Goal: Task Accomplishment & Management: Manage account settings

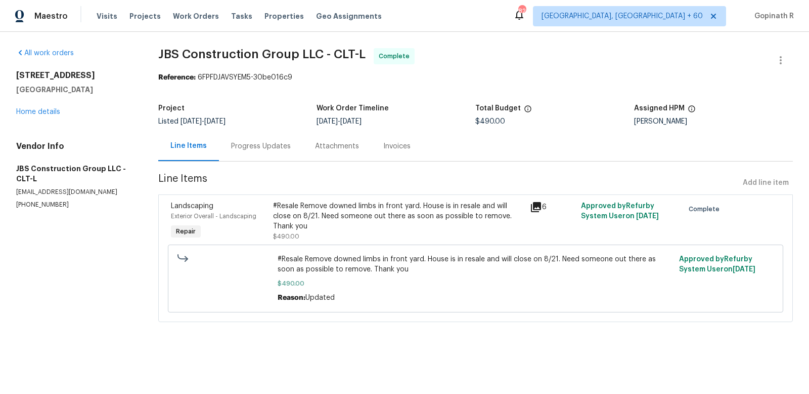
click at [217, 77] on div "Reference: 6FPFDJAVSYEM5-30be016c9" at bounding box center [475, 77] width 635 height 10
copy div "6FPFDJAVSYEM5"
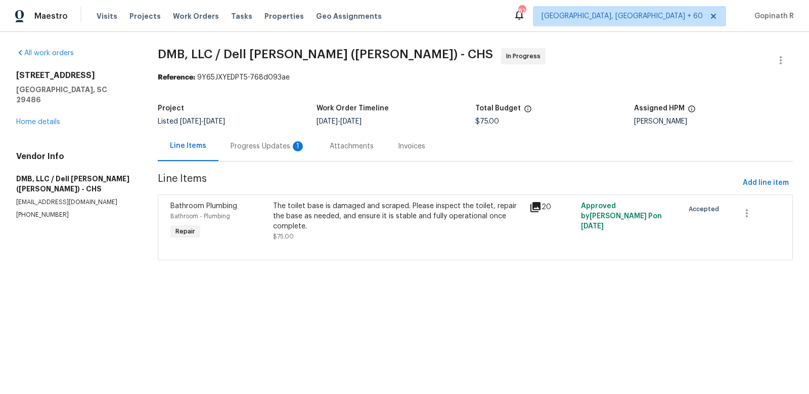
click at [249, 152] on div "Progress Updates 1" at bounding box center [268, 146] width 99 height 30
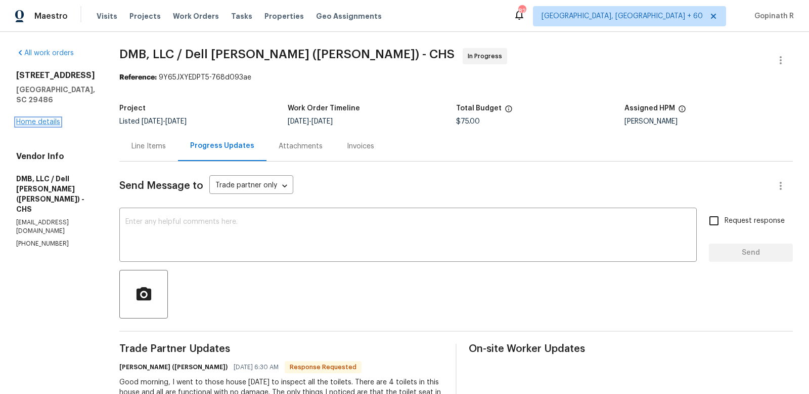
click at [34, 125] on link "Home details" at bounding box center [38, 121] width 44 height 7
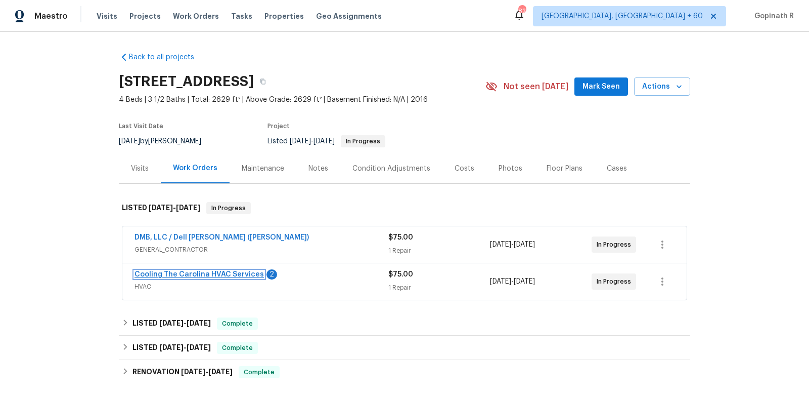
click at [186, 272] on link "Cooling The Carolina HVAC Services" at bounding box center [199, 274] width 129 height 7
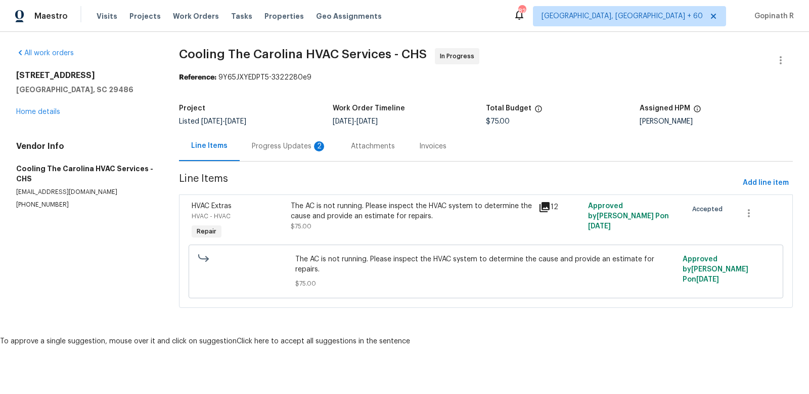
click at [244, 144] on div "Progress Updates 2" at bounding box center [289, 146] width 99 height 30
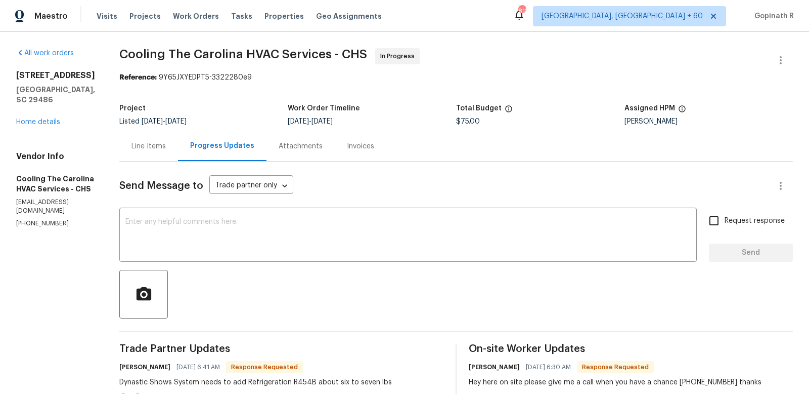
click at [166, 147] on div "Line Items" at bounding box center [149, 146] width 34 height 10
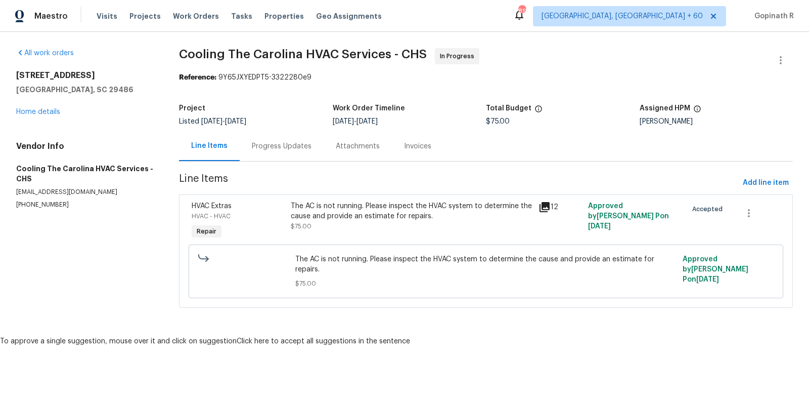
click at [255, 151] on div "Progress Updates" at bounding box center [282, 146] width 60 height 10
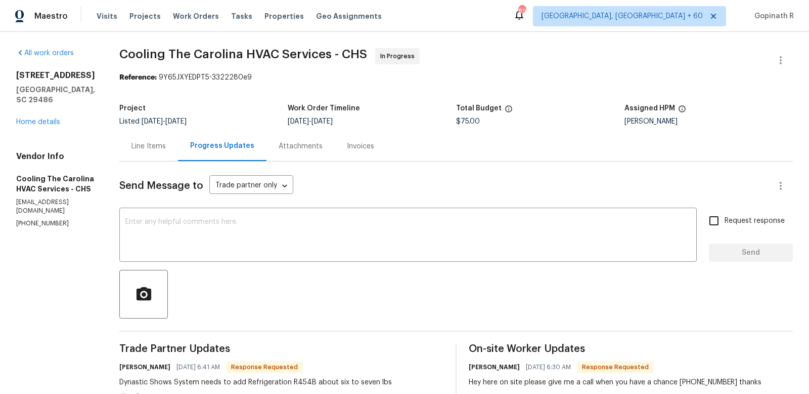
click at [166, 145] on div "Line Items" at bounding box center [149, 146] width 34 height 10
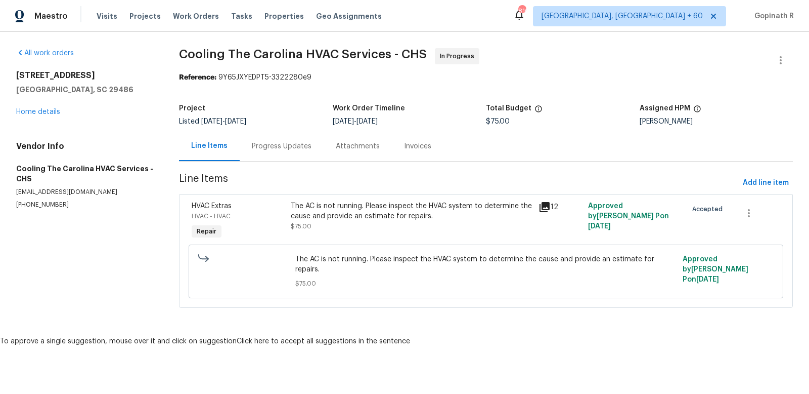
click at [280, 145] on div "Progress Updates" at bounding box center [282, 146] width 60 height 10
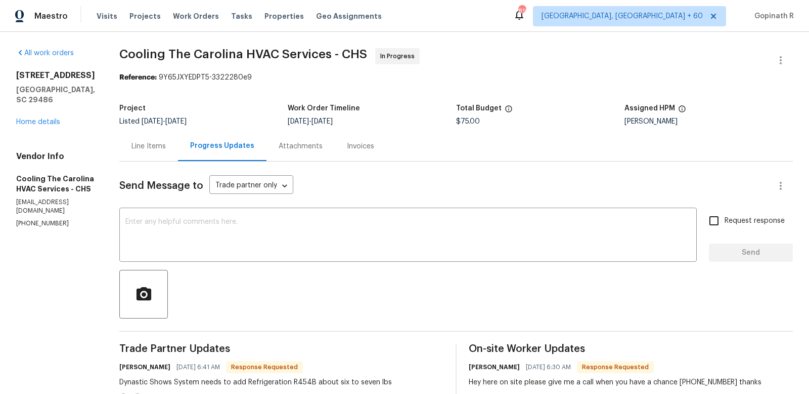
scroll to position [240, 0]
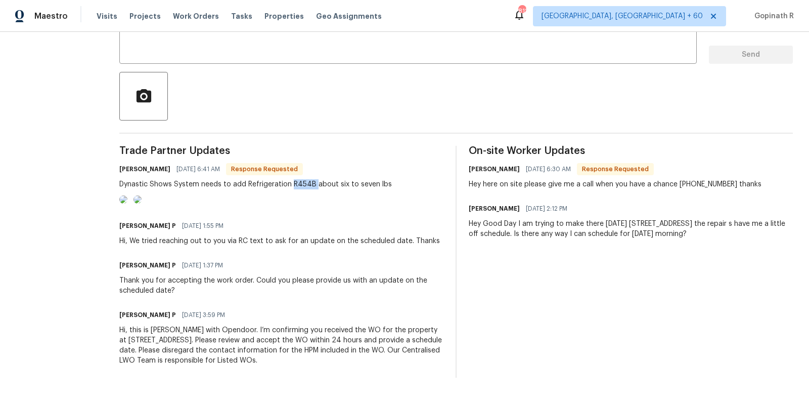
drag, startPoint x: 311, startPoint y: 142, endPoint x: 333, endPoint y: 142, distance: 22.8
click at [333, 179] on div "Dynastic Shows System needs to add Refrigeration R454B about six to seven lbs" at bounding box center [255, 184] width 273 height 10
copy div "R454B"
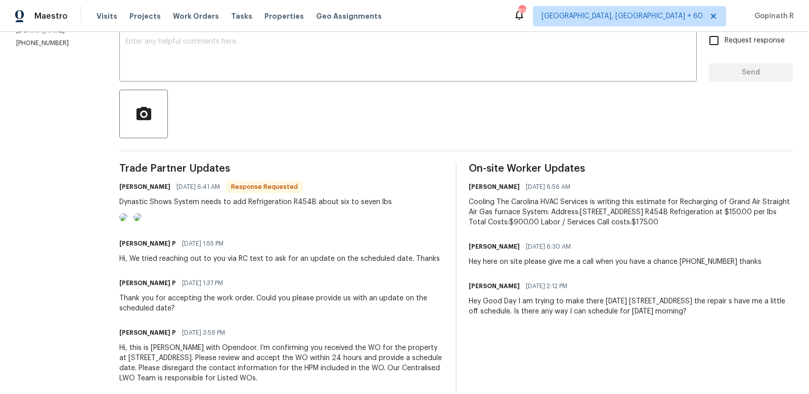
scroll to position [184, 0]
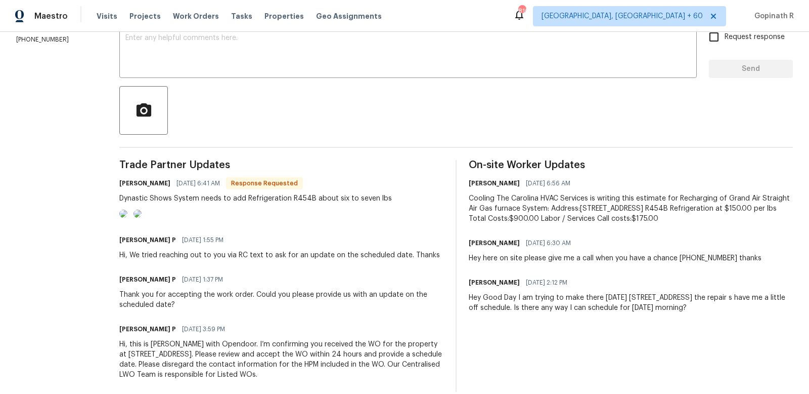
drag, startPoint x: 585, startPoint y: 216, endPoint x: 779, endPoint y: 220, distance: 194.8
click at [779, 220] on div "Cooling The Carolina HVAC Services is writing this estimate for Recharging of G…" at bounding box center [631, 208] width 324 height 30
copy div "Total Costs:$900.00 Labor / Services Call costs:$175.00"
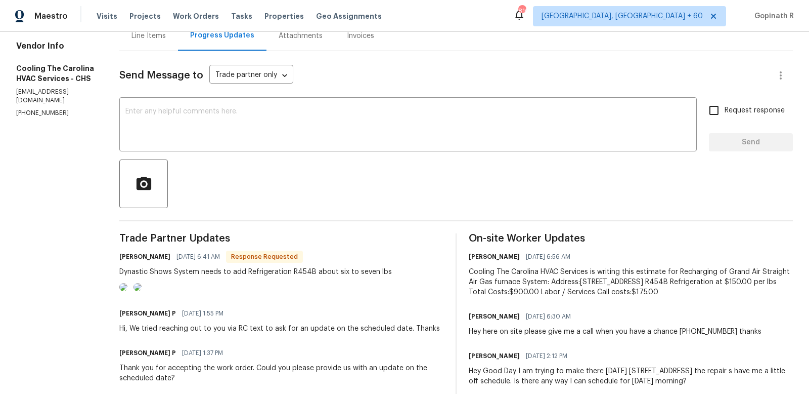
scroll to position [0, 0]
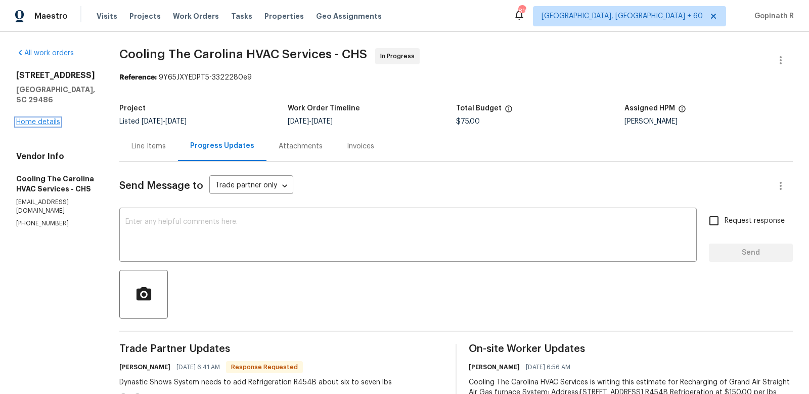
click at [35, 118] on link "Home details" at bounding box center [38, 121] width 44 height 7
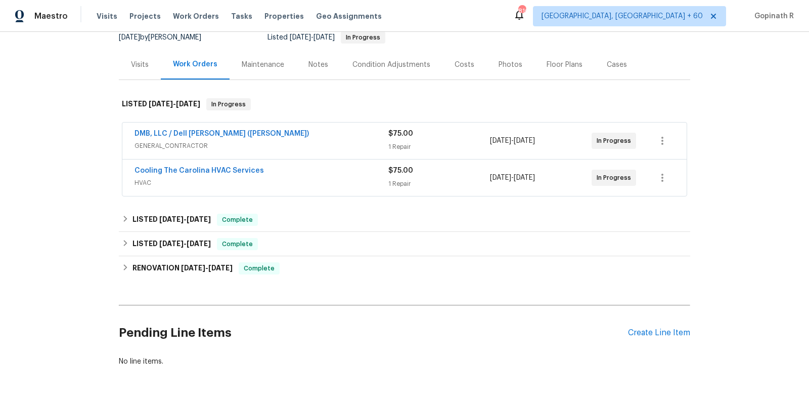
scroll to position [113, 0]
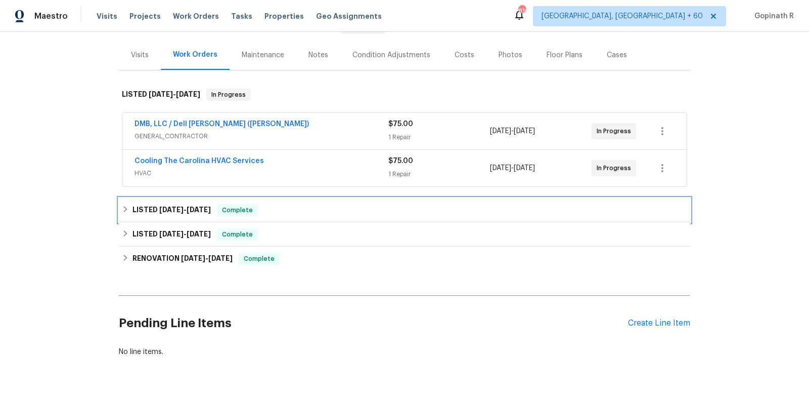
click at [252, 206] on span "Complete" at bounding box center [237, 210] width 39 height 10
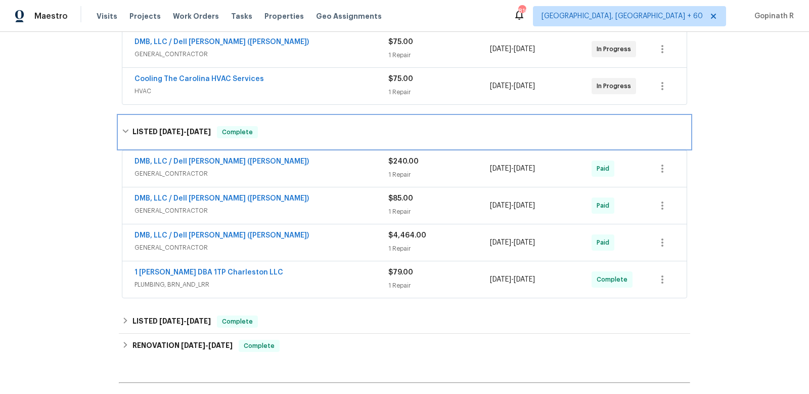
scroll to position [199, 0]
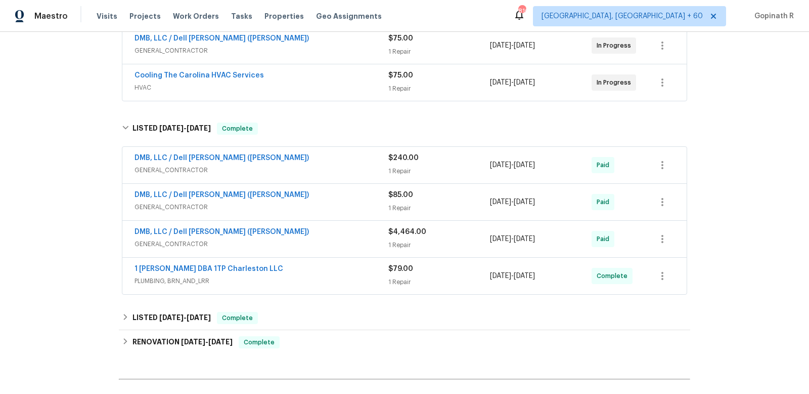
click at [324, 239] on span "GENERAL_CONTRACTOR" at bounding box center [262, 244] width 254 height 10
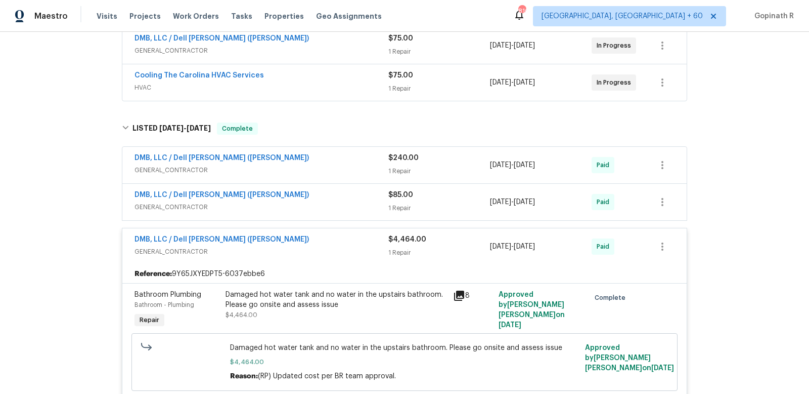
click at [314, 192] on div "DMB, LLC / Dell [PERSON_NAME] ([PERSON_NAME])" at bounding box center [262, 196] width 254 height 12
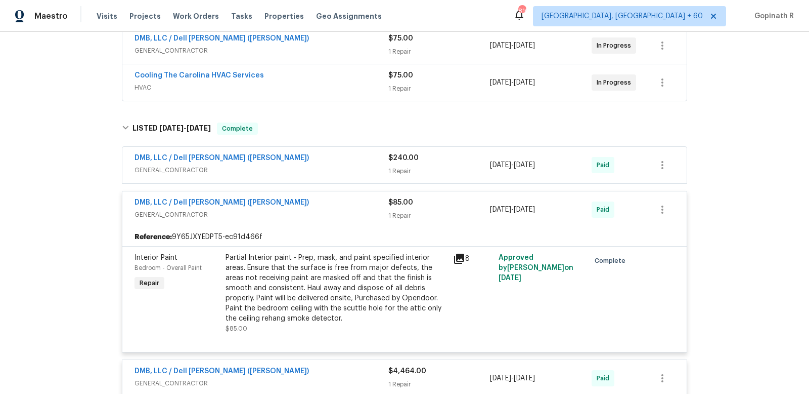
click at [314, 161] on div "DMB, LLC / Dell Bryson (Heise)" at bounding box center [262, 159] width 254 height 12
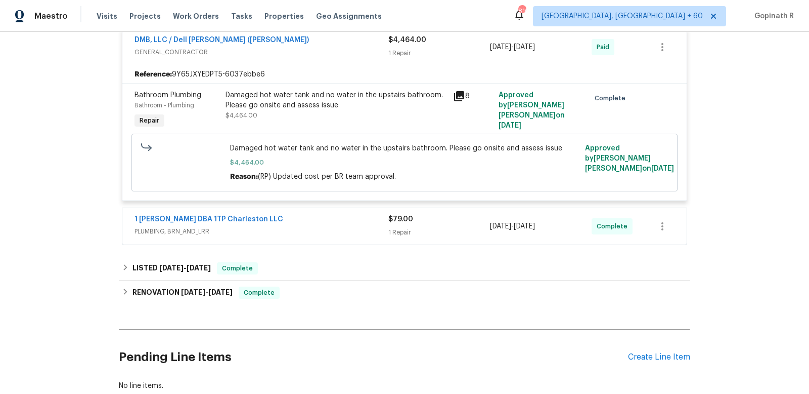
scroll to position [629, 0]
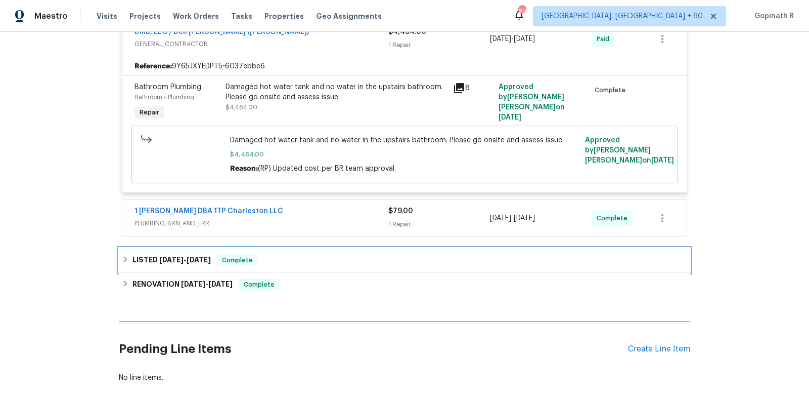
click at [297, 262] on div "LISTED 3/26/25 - 6/28/25 Complete" at bounding box center [405, 260] width 566 height 12
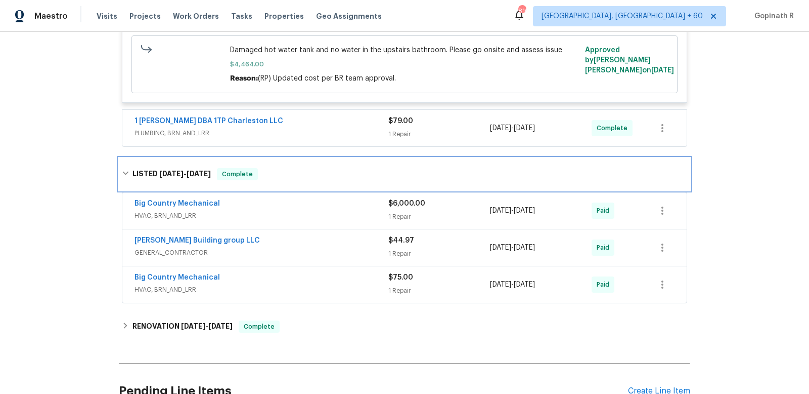
scroll to position [725, 0]
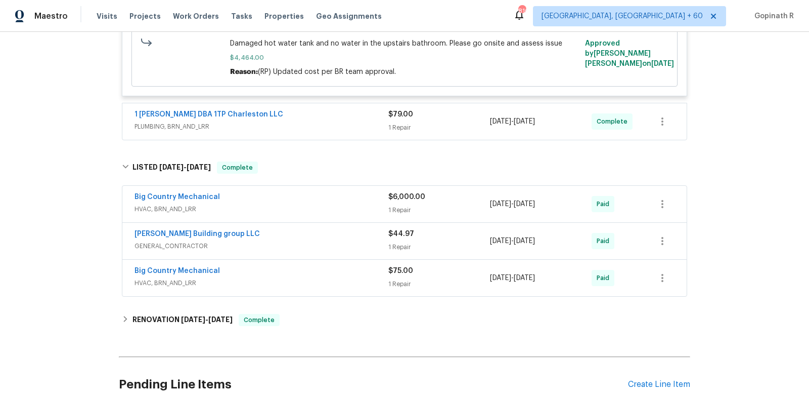
click at [317, 196] on div "Big Country Mechanical" at bounding box center [262, 198] width 254 height 12
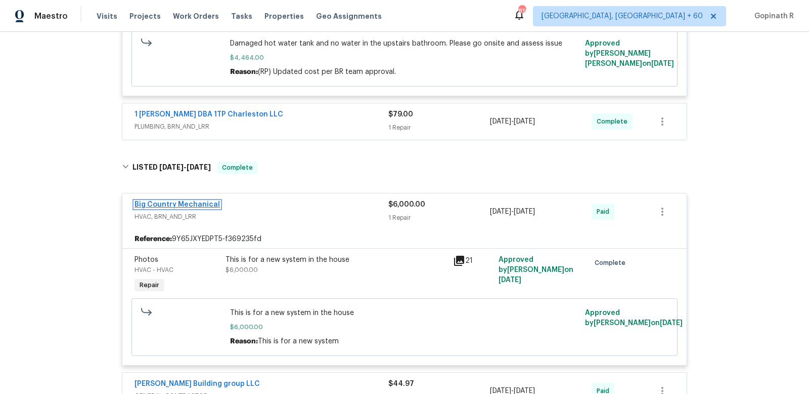
click at [159, 201] on link "Big Country Mechanical" at bounding box center [177, 204] width 85 height 7
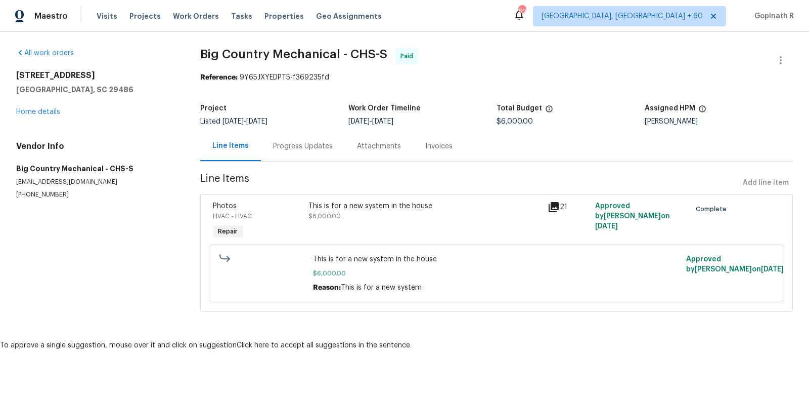
click at [287, 148] on div "Progress Updates" at bounding box center [303, 146] width 60 height 10
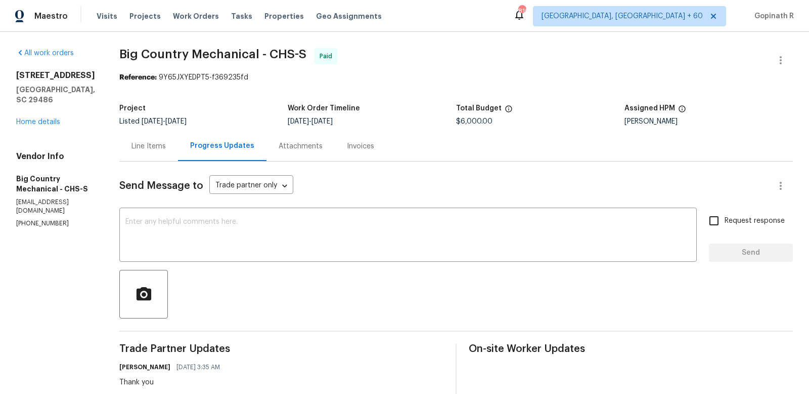
click at [37, 122] on div "253 Palmetto Walk Dr Summerville, SC 29486 Home details" at bounding box center [55, 98] width 79 height 57
click at [48, 125] on link "Home details" at bounding box center [38, 121] width 44 height 7
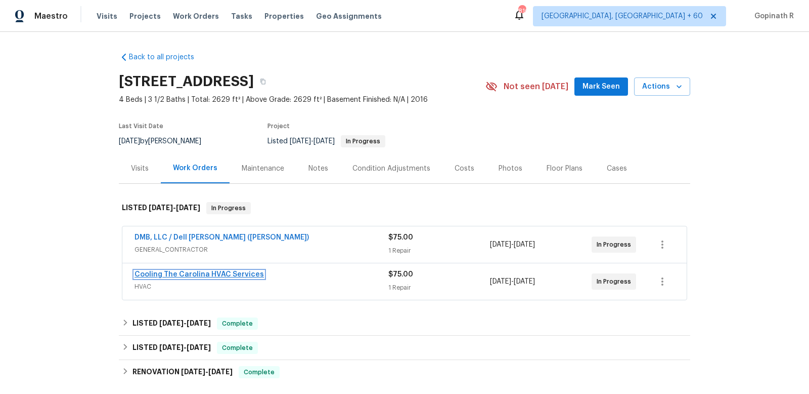
click at [218, 274] on link "Cooling The Carolina HVAC Services" at bounding box center [199, 274] width 129 height 7
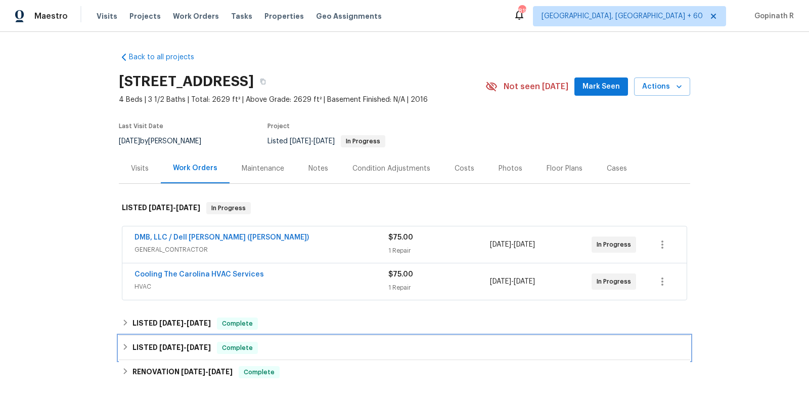
click at [222, 344] on div "LISTED [DATE] - [DATE] Complete" at bounding box center [405, 347] width 566 height 12
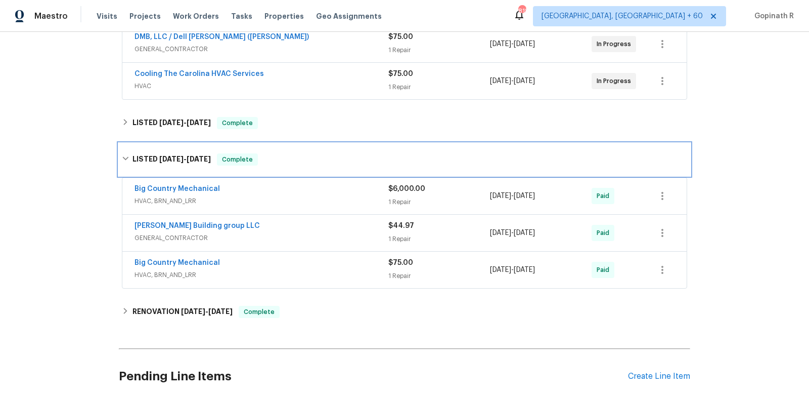
scroll to position [213, 0]
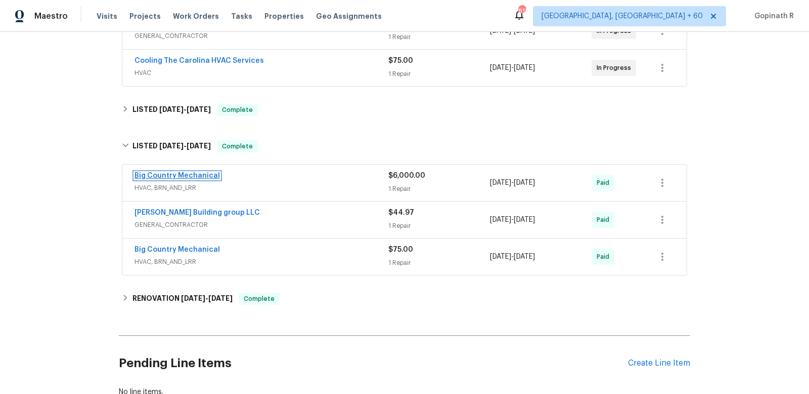
click at [202, 177] on link "Big Country Mechanical" at bounding box center [177, 175] width 85 height 7
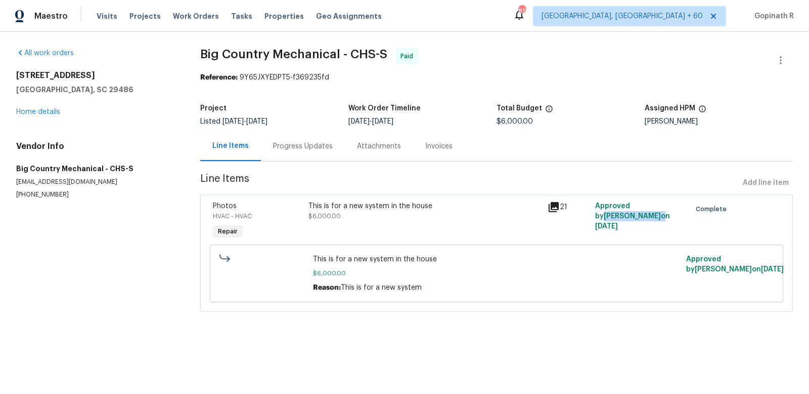
drag, startPoint x: 638, startPoint y: 205, endPoint x: 622, endPoint y: 215, distance: 19.5
click at [622, 215] on span "Approved by Nicholas Russell on 7/9/2025" at bounding box center [632, 215] width 75 height 27
copy span "[PERSON_NAME]"
drag, startPoint x: 645, startPoint y: 122, endPoint x: 706, endPoint y: 122, distance: 61.2
click at [706, 122] on div "[PERSON_NAME]" at bounding box center [719, 121] width 148 height 7
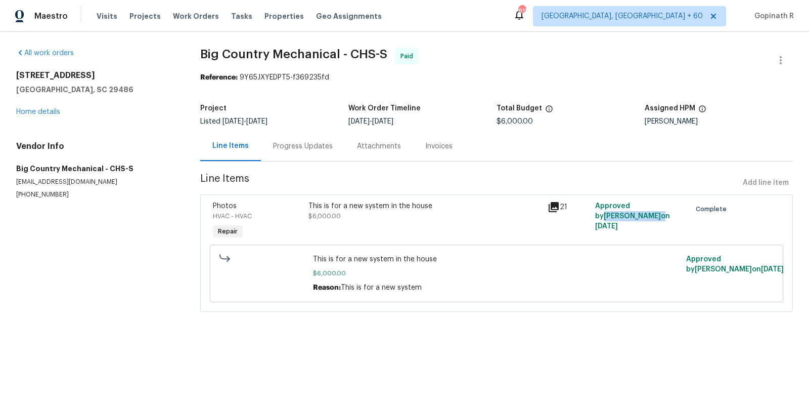
copy div "[PERSON_NAME]"
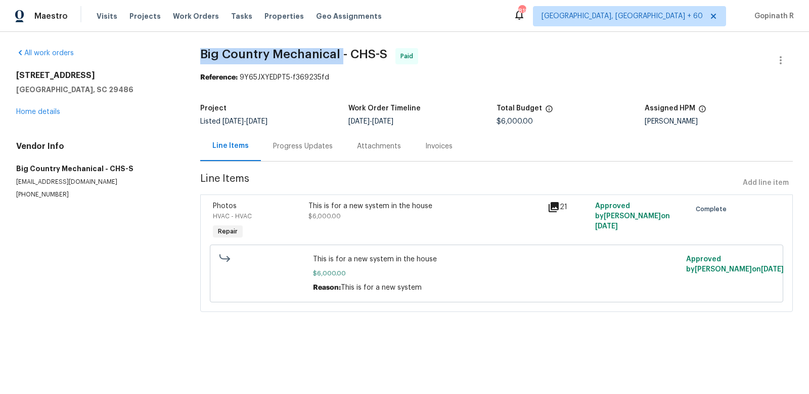
drag, startPoint x: 200, startPoint y: 55, endPoint x: 339, endPoint y: 50, distance: 139.7
click at [339, 50] on span "Big Country Mechanical - CHS-S" at bounding box center [293, 54] width 187 height 12
copy span "Big Country Mechanical"
click at [287, 152] on div "Progress Updates" at bounding box center [303, 146] width 84 height 30
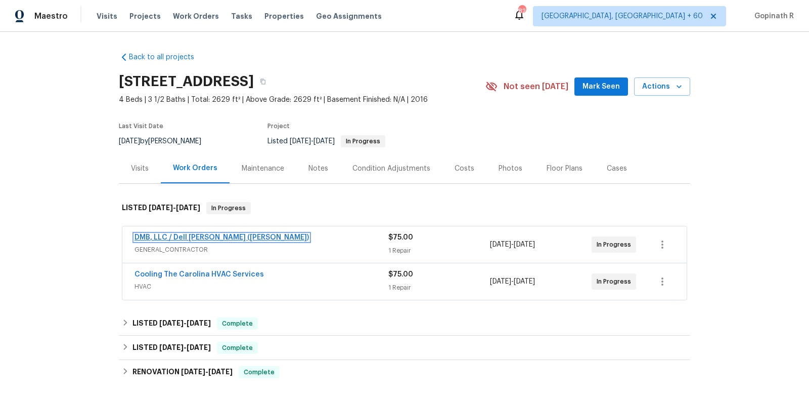
click at [186, 237] on link "DMB, LLC / Dell Bryson (Heise)" at bounding box center [222, 237] width 175 height 7
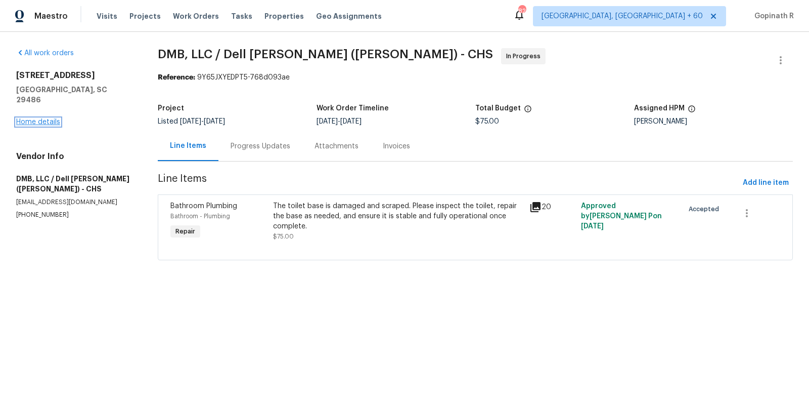
click at [53, 118] on link "Home details" at bounding box center [38, 121] width 44 height 7
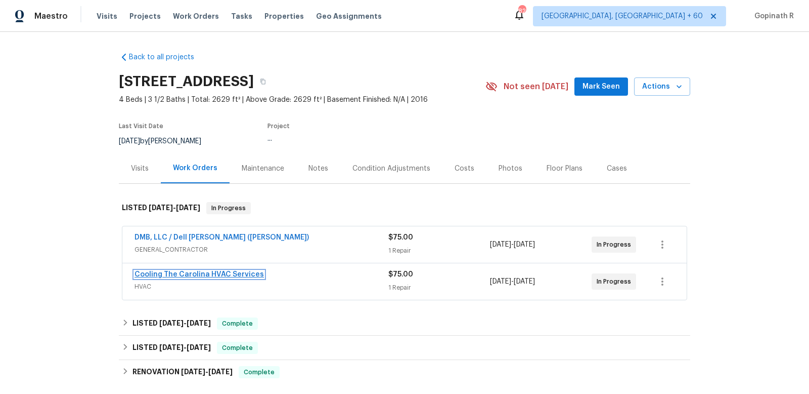
click at [172, 272] on link "Cooling The Carolina HVAC Services" at bounding box center [199, 274] width 129 height 7
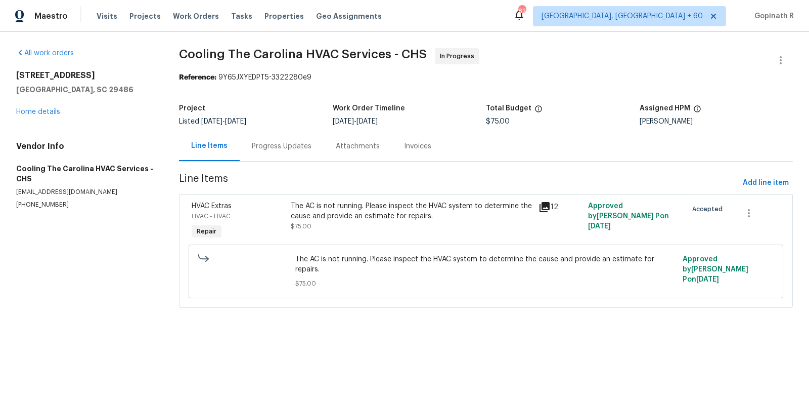
click at [284, 142] on div "Progress Updates" at bounding box center [282, 146] width 60 height 10
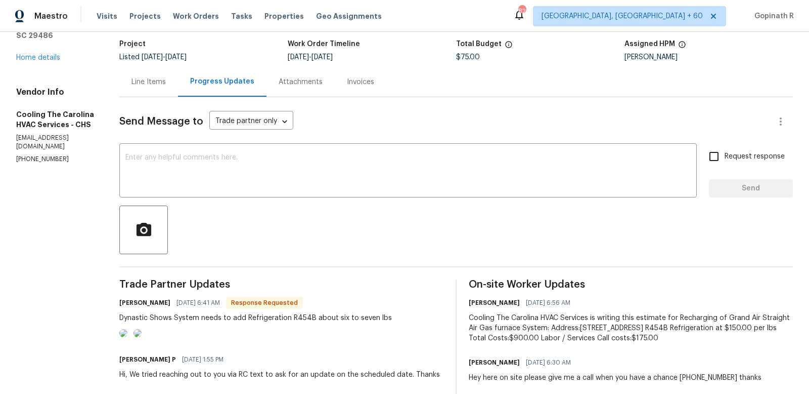
scroll to position [66, 0]
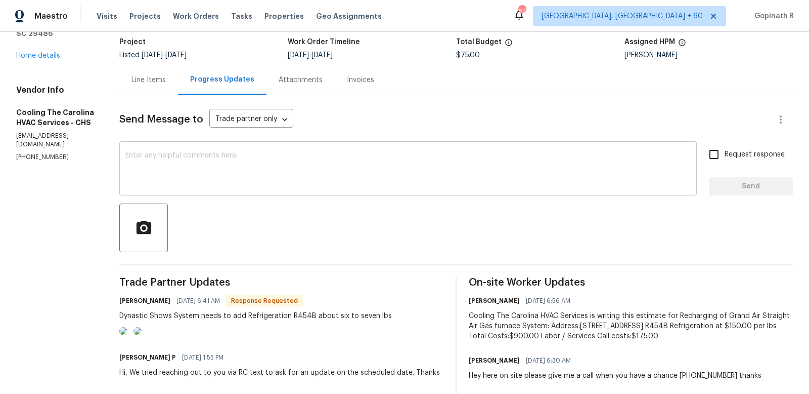
click at [223, 168] on textarea at bounding box center [408, 169] width 566 height 35
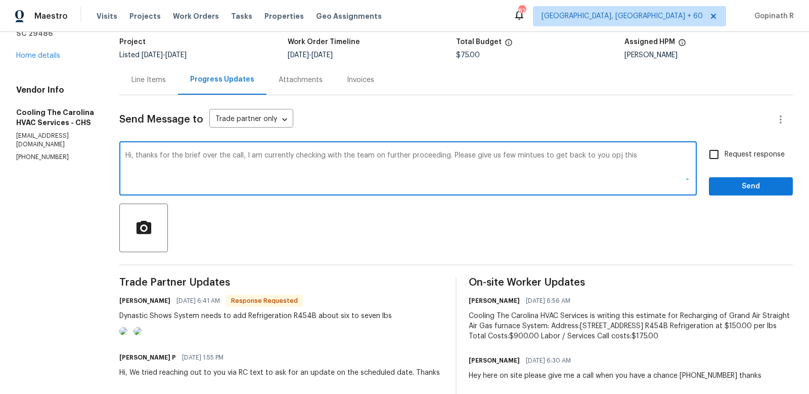
click at [633, 156] on textarea "Hi, thanks for the brief over the call, I am currently checking with the team o…" at bounding box center [408, 169] width 566 height 35
click at [650, 152] on textarea "Hi, thanks for the brief over the call, I am currently checking with the team o…" at bounding box center [408, 169] width 566 height 35
click at [664, 152] on textarea "Hi, thanks for the brief over the call, I am currently checking with the team o…" at bounding box center [408, 169] width 566 height 35
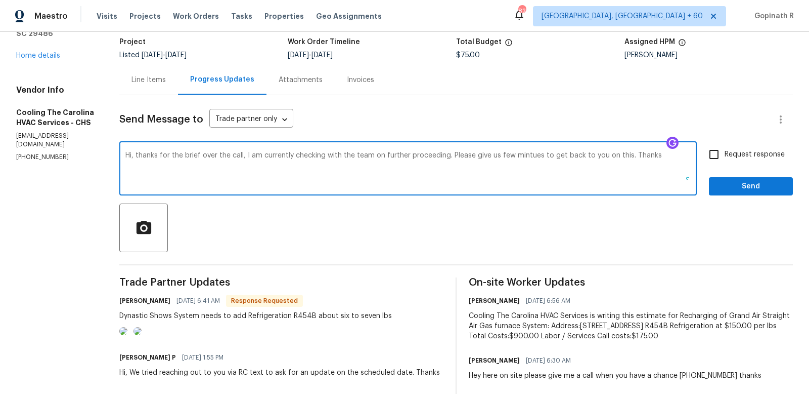
click at [664, 152] on textarea "Hi, thanks for the brief over the call, I am currently checking with the team o…" at bounding box center [408, 169] width 566 height 35
type textarea "Hi, thanks for the brief over the call, I am currently checking with the team o…"
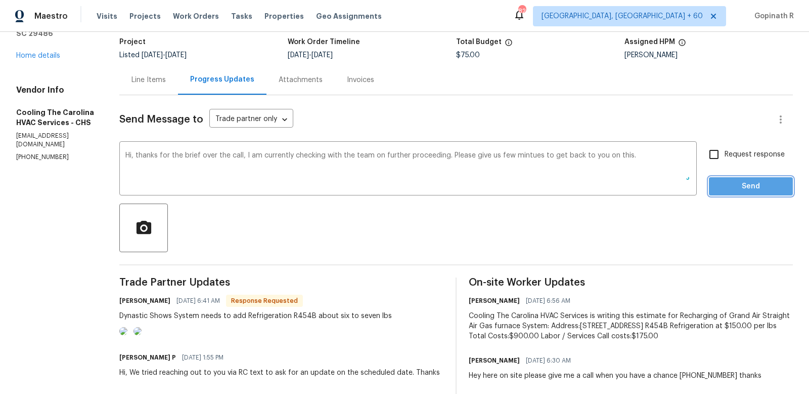
click at [739, 192] on button "Send" at bounding box center [751, 186] width 84 height 19
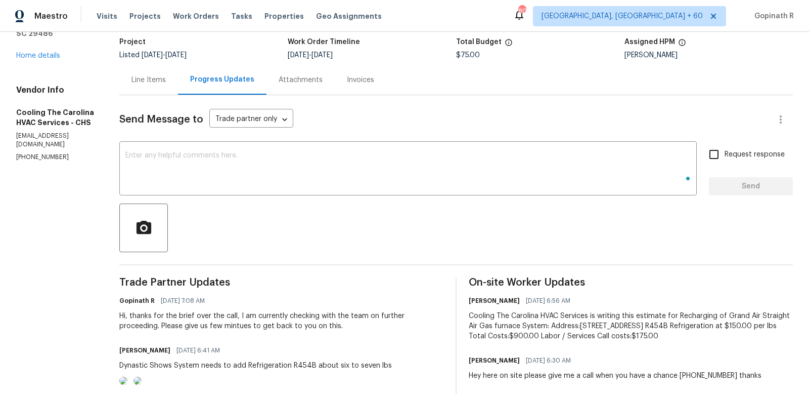
scroll to position [0, 0]
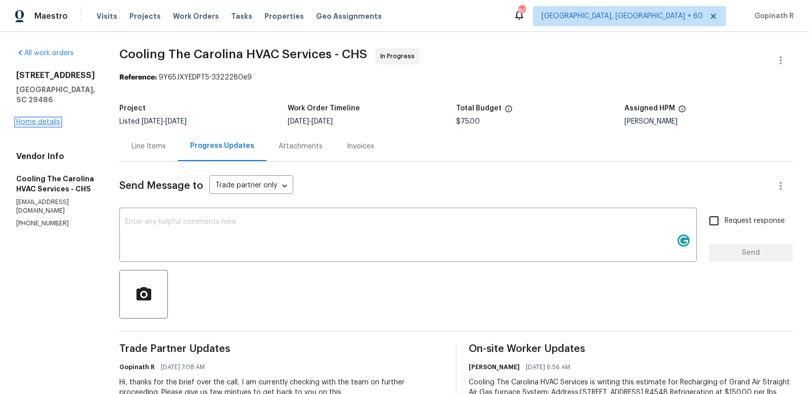
click at [35, 118] on link "Home details" at bounding box center [38, 121] width 44 height 7
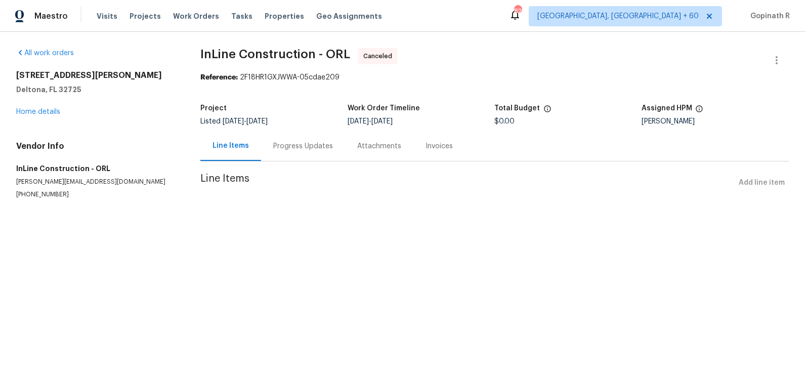
click at [249, 76] on div "Reference: 2F18HR1GXJWWA-05cdae209" at bounding box center [494, 77] width 588 height 10
copy div "2F18HR1GXJWWA"
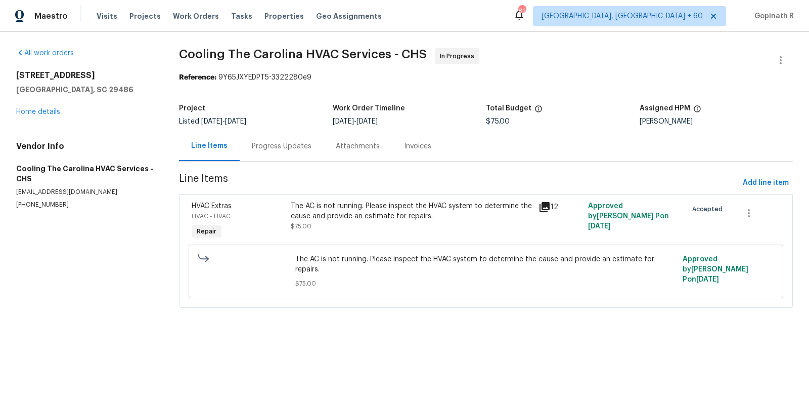
click at [274, 147] on div "Progress Updates" at bounding box center [282, 146] width 60 height 10
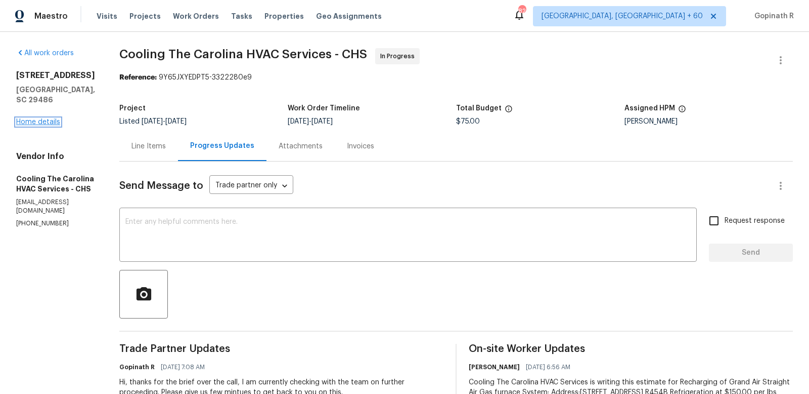
click at [29, 118] on link "Home details" at bounding box center [38, 121] width 44 height 7
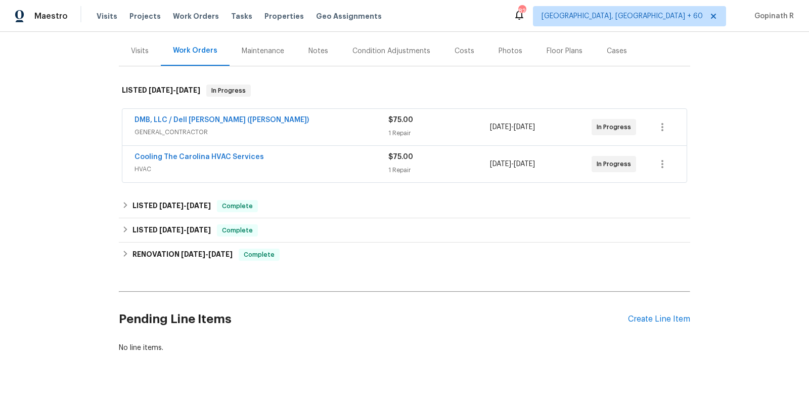
scroll to position [135, 0]
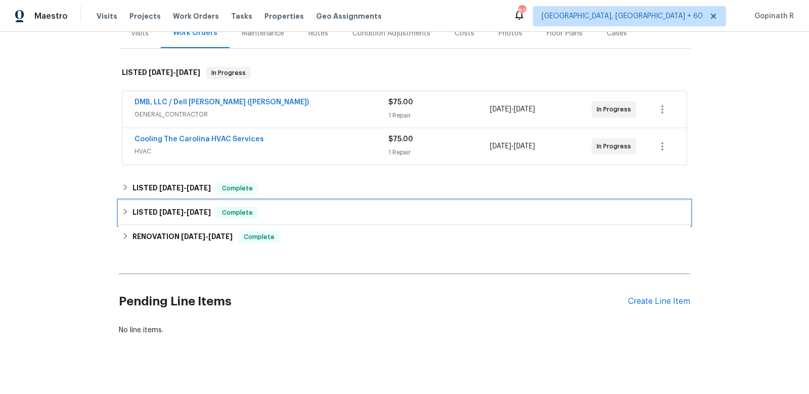
click at [154, 201] on div "LISTED 3/26/25 - 6/28/25 Complete" at bounding box center [405, 212] width 572 height 24
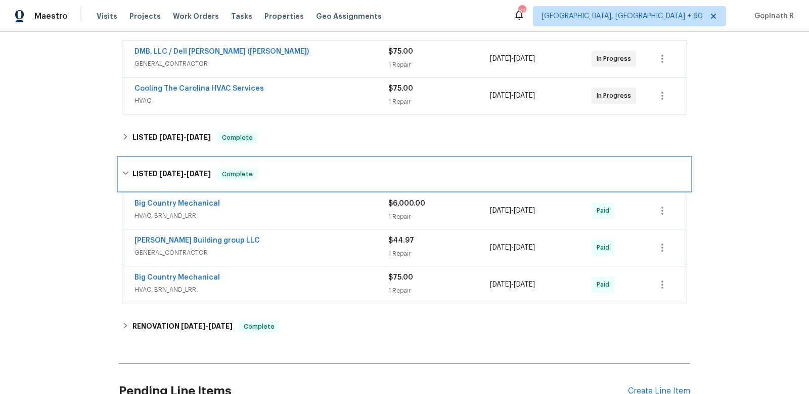
scroll to position [186, 0]
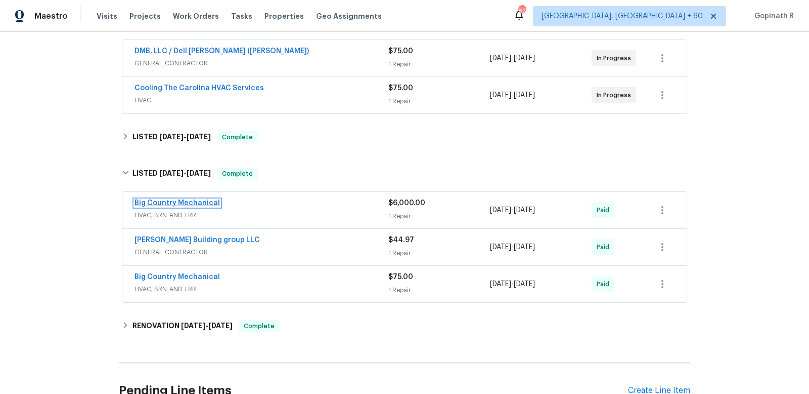
click at [189, 202] on link "Big Country Mechanical" at bounding box center [177, 202] width 85 height 7
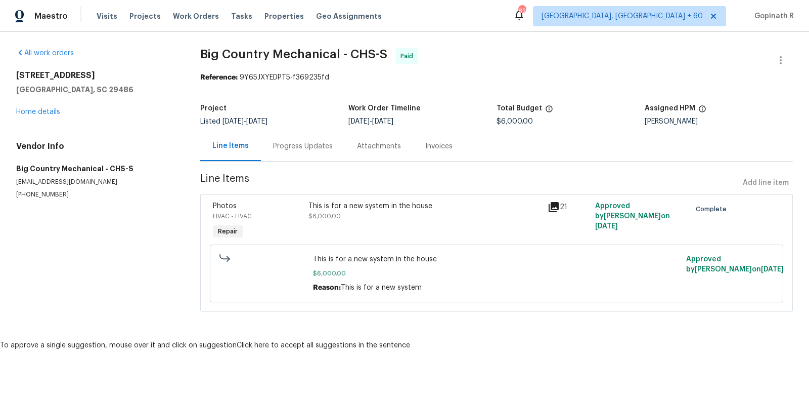
click at [301, 147] on div "Progress Updates" at bounding box center [303, 146] width 60 height 10
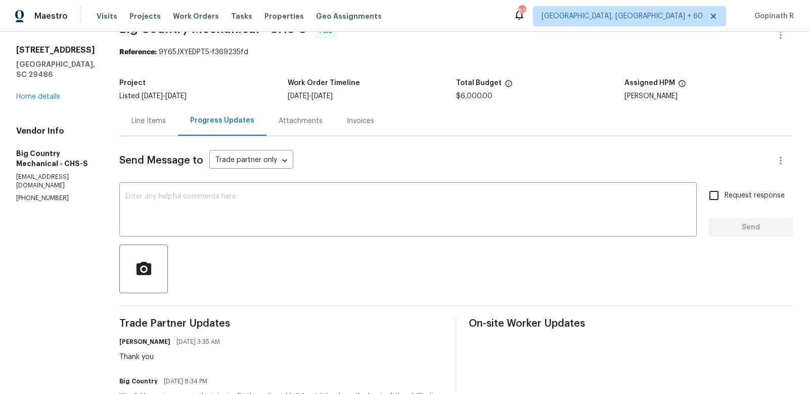
scroll to position [22, 0]
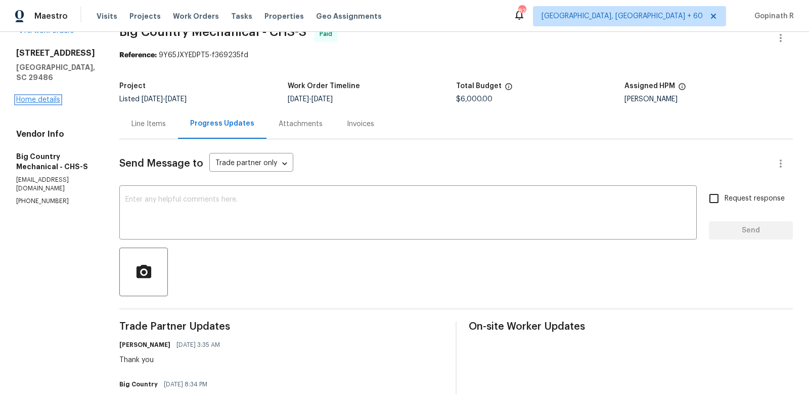
click at [31, 103] on link "Home details" at bounding box center [38, 99] width 44 height 7
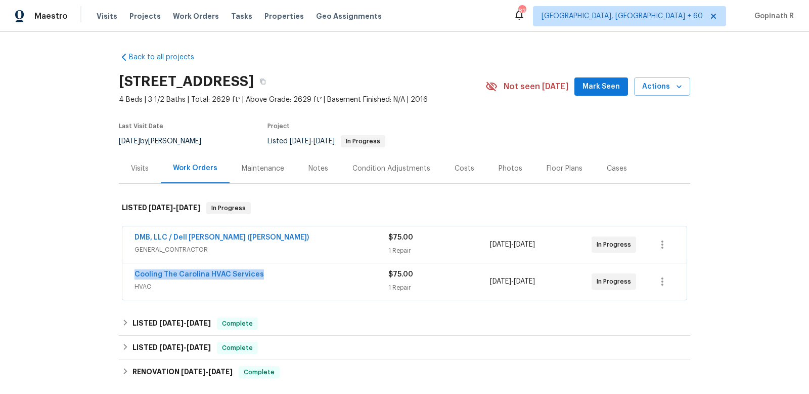
drag, startPoint x: 265, startPoint y: 274, endPoint x: 128, endPoint y: 274, distance: 136.1
click at [128, 274] on div "Cooling The Carolina HVAC Services HVAC $75.00 1 Repair 8/22/2025 - 8/26/2025 I…" at bounding box center [404, 281] width 564 height 36
copy link "Cooling The Carolina HVAC Services"
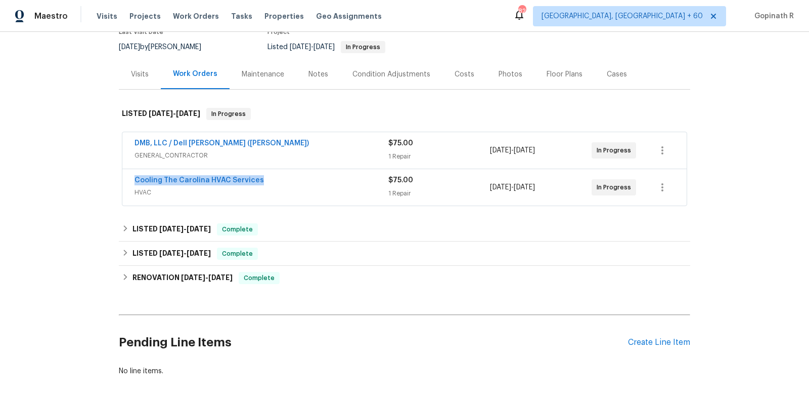
scroll to position [130, 0]
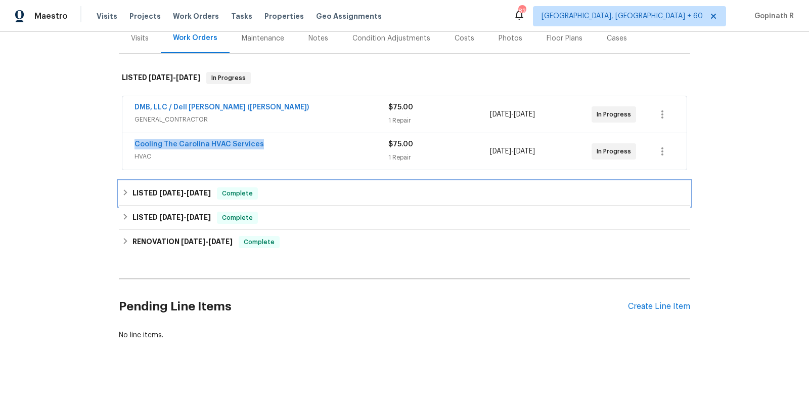
click at [277, 193] on div "LISTED 7/10/25 - 7/25/25 Complete" at bounding box center [405, 193] width 566 height 12
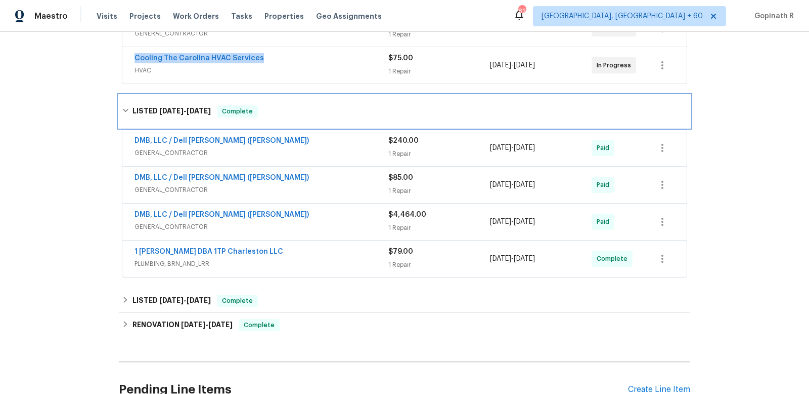
scroll to position [238, 0]
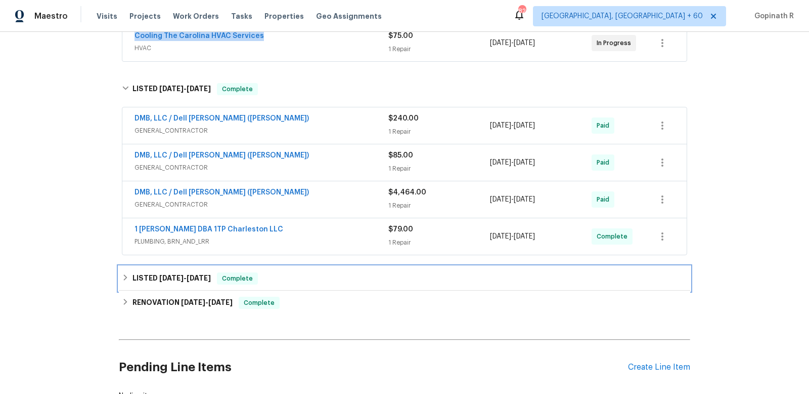
click at [250, 284] on div "LISTED 3/26/25 - 6/28/25 Complete" at bounding box center [405, 278] width 572 height 24
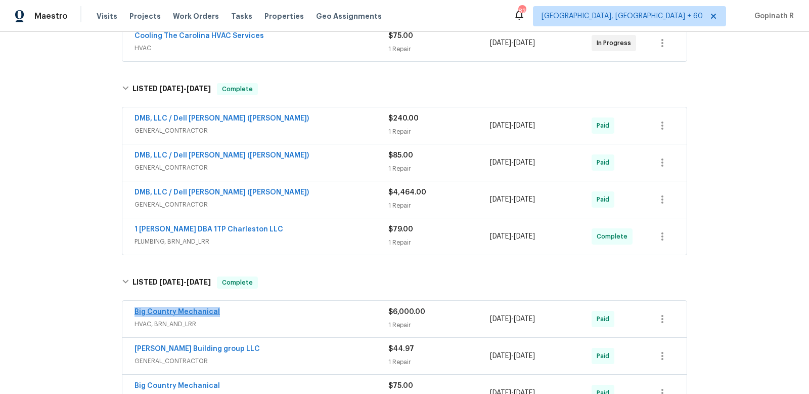
drag, startPoint x: 231, startPoint y: 303, endPoint x: 134, endPoint y: 306, distance: 97.2
click at [135, 307] on div "Big Country Mechanical" at bounding box center [262, 313] width 254 height 12
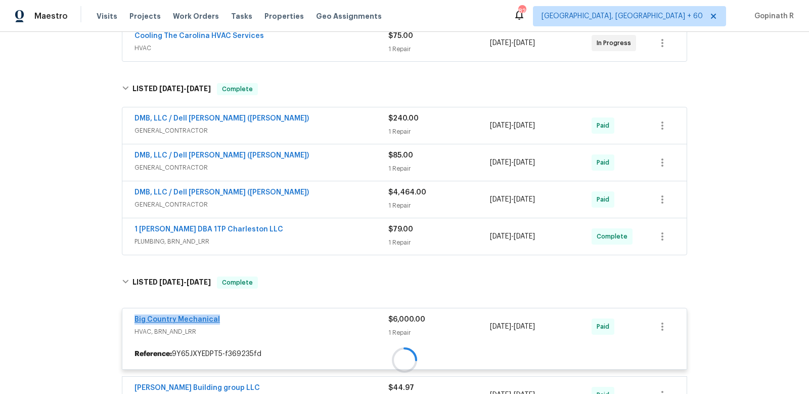
copy link "Big Country Mechanical"
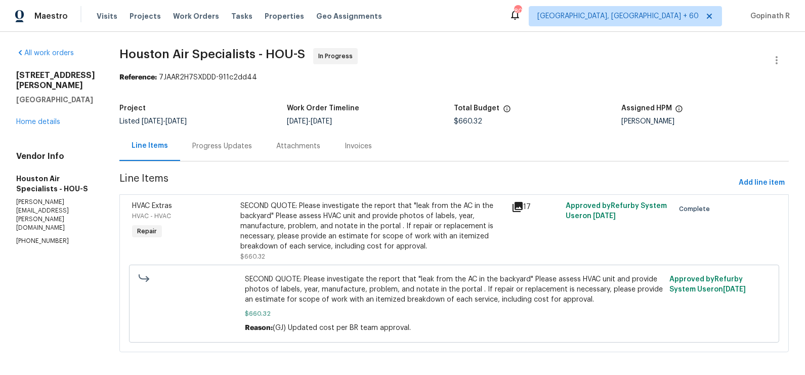
click at [358, 224] on div "SECOND QUOTE: Please investigate the report that "leak from the AC in the backy…" at bounding box center [372, 226] width 265 height 51
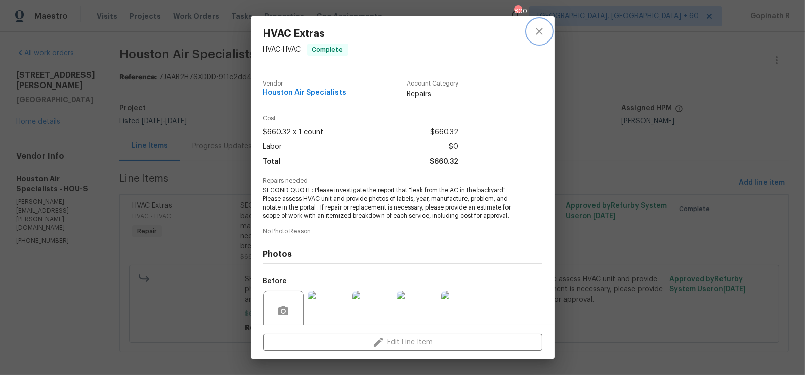
click at [537, 26] on icon "close" at bounding box center [539, 31] width 12 height 12
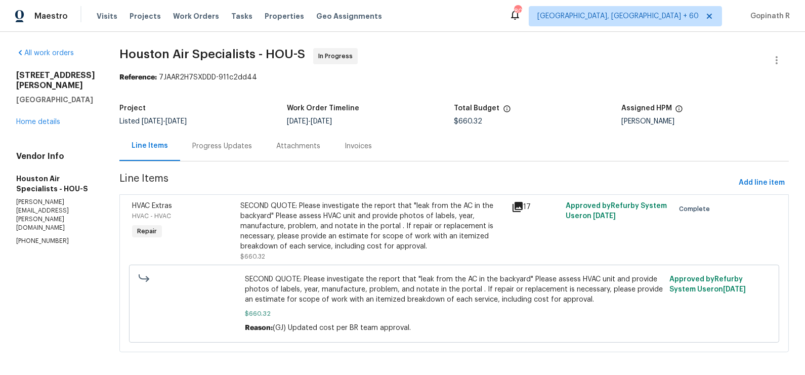
click at [229, 151] on div "Progress Updates" at bounding box center [222, 146] width 84 height 30
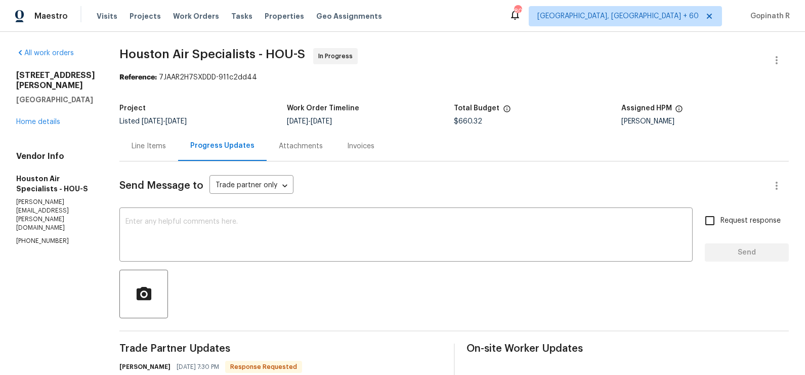
click at [166, 148] on div "Line Items" at bounding box center [149, 146] width 34 height 10
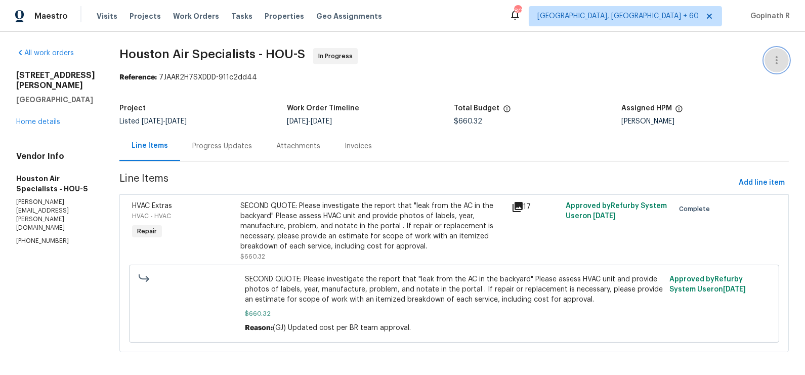
click at [774, 58] on icon "button" at bounding box center [776, 60] width 12 height 12
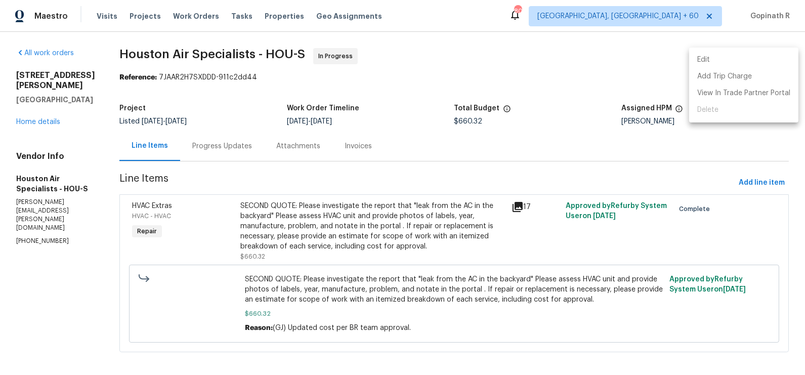
click at [717, 57] on li "Edit" at bounding box center [743, 60] width 109 height 17
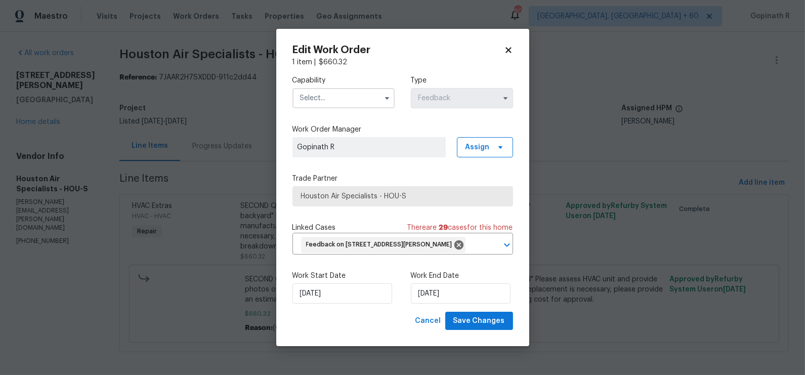
click at [506, 47] on div "Edit Work Order 1 item | $ 660.32 Capability Type Feedback Work Order Manager G…" at bounding box center [402, 187] width 221 height 285
click at [506, 46] on icon at bounding box center [508, 50] width 9 height 9
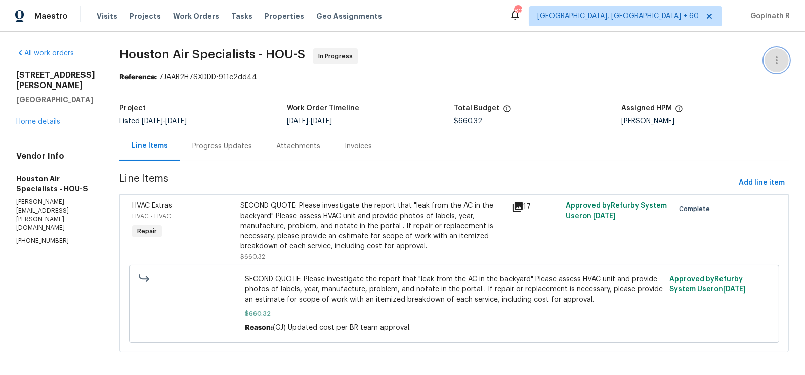
click at [773, 60] on icon "button" at bounding box center [776, 60] width 12 height 12
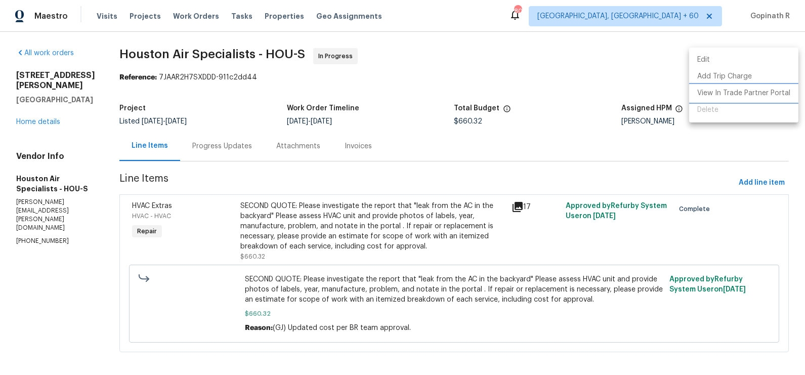
click at [733, 95] on li "View In Trade Partner Portal" at bounding box center [743, 93] width 109 height 17
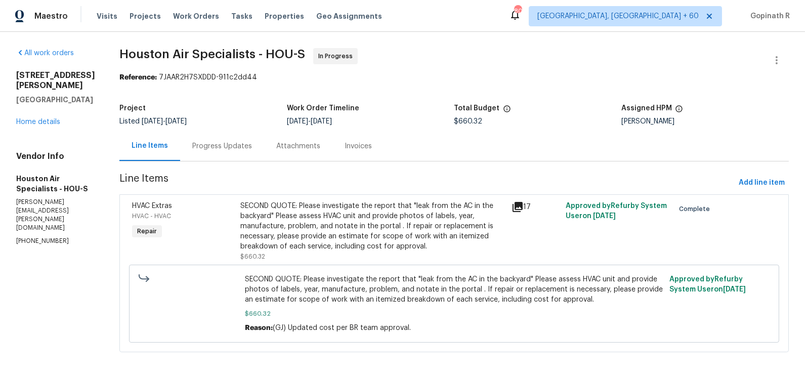
click at [330, 213] on div "SECOND QUOTE: Please investigate the report that "leak from the AC in the backy…" at bounding box center [372, 226] width 265 height 51
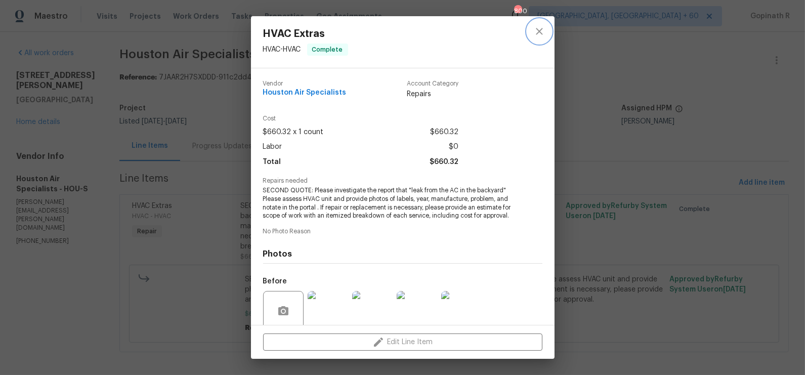
click at [542, 29] on icon "close" at bounding box center [539, 31] width 12 height 12
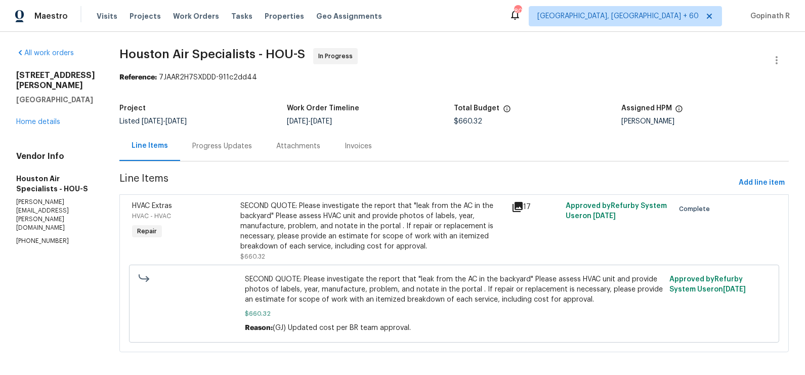
click at [211, 150] on div "Progress Updates" at bounding box center [222, 146] width 60 height 10
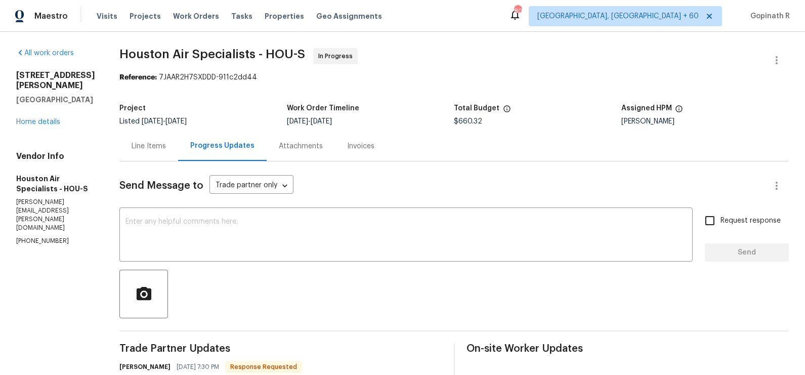
click at [151, 149] on div "Line Items" at bounding box center [149, 146] width 34 height 10
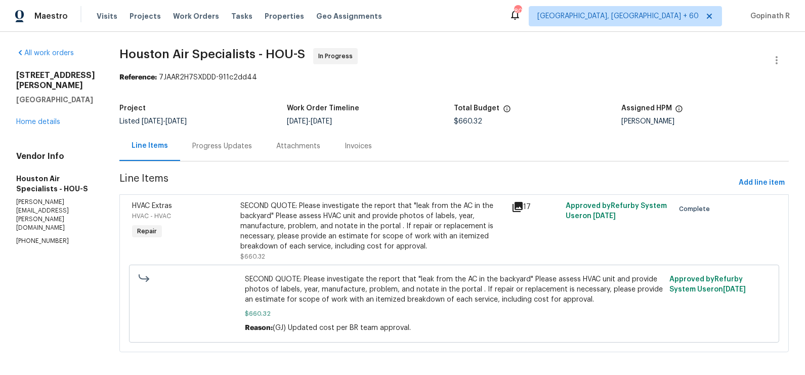
click at [218, 145] on div "Progress Updates" at bounding box center [222, 146] width 60 height 10
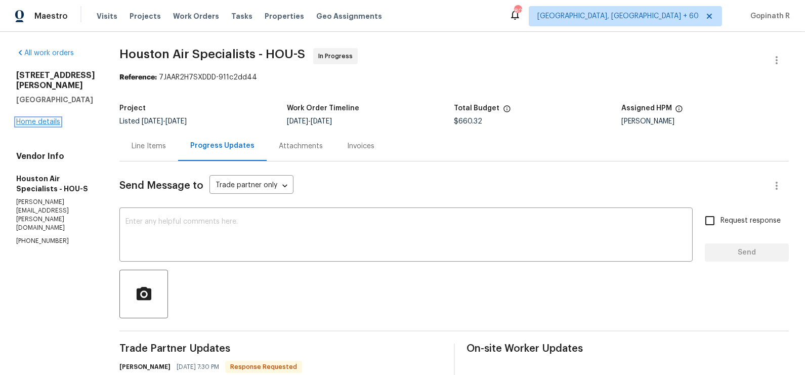
click at [54, 121] on link "Home details" at bounding box center [38, 121] width 44 height 7
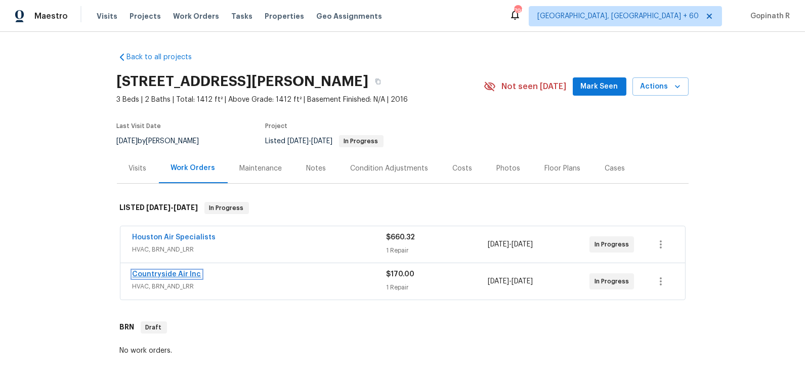
click at [185, 273] on link "Countryside Air Inc" at bounding box center [167, 274] width 69 height 7
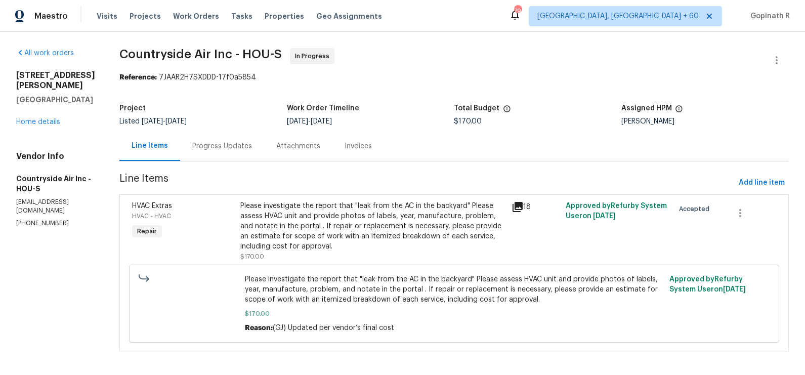
click at [200, 140] on div "Progress Updates" at bounding box center [222, 146] width 84 height 30
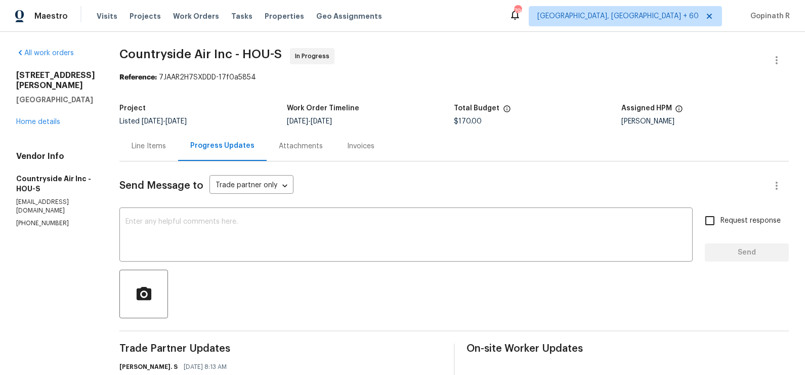
click at [145, 152] on div "Line Items" at bounding box center [148, 146] width 59 height 30
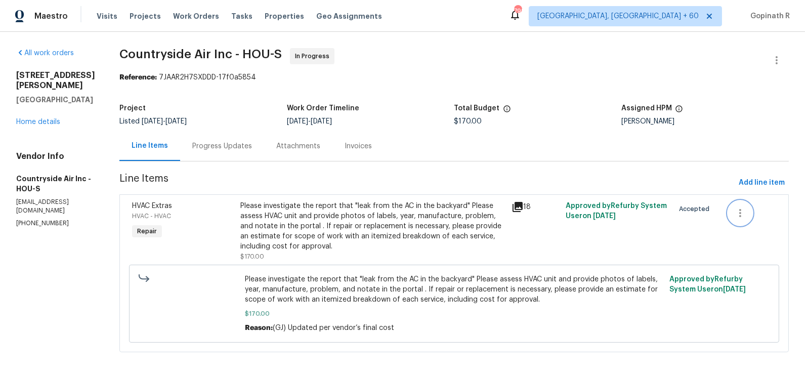
click at [737, 215] on icon "button" at bounding box center [740, 213] width 12 height 12
click at [435, 141] on div at bounding box center [402, 187] width 805 height 375
click at [513, 208] on icon at bounding box center [517, 207] width 10 height 10
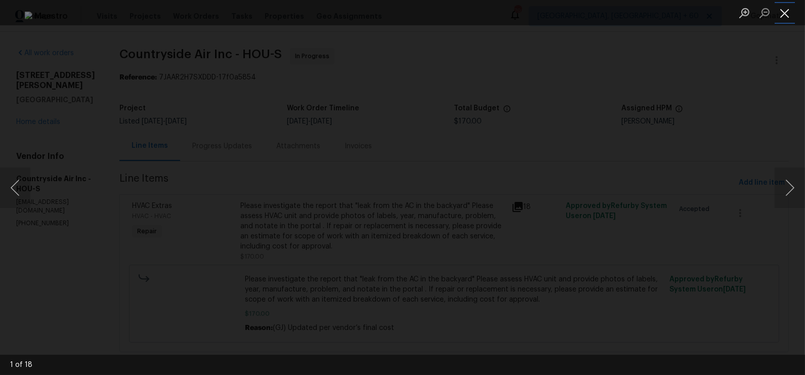
click at [786, 9] on button "Close lightbox" at bounding box center [784, 13] width 20 height 18
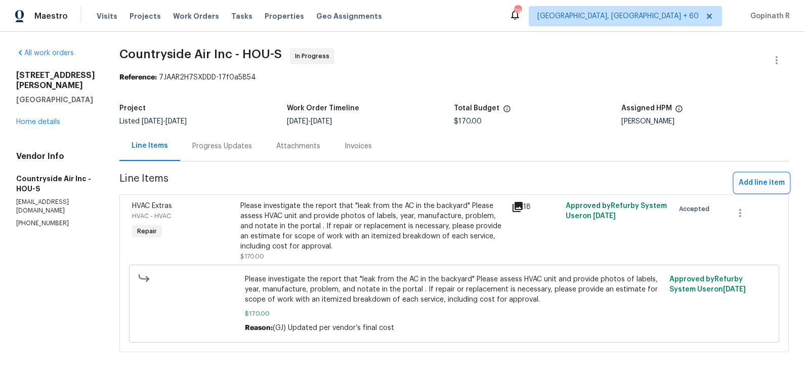
click at [760, 178] on span "Add line item" at bounding box center [762, 183] width 46 height 13
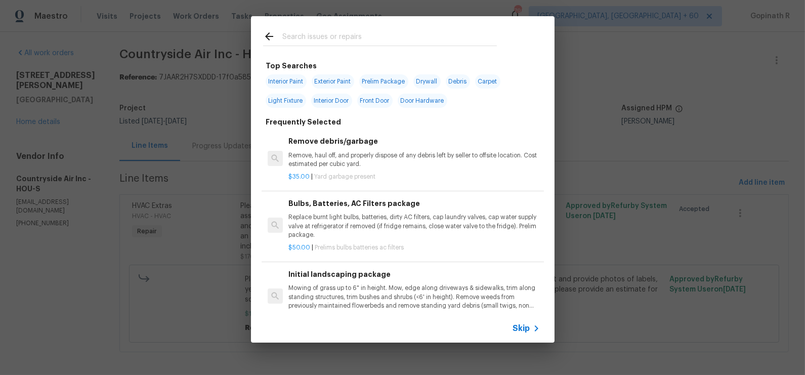
click at [528, 328] on span "Skip" at bounding box center [521, 328] width 17 height 10
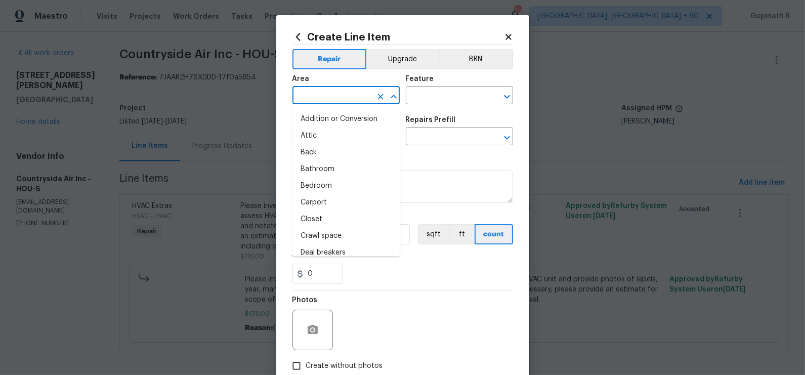
click at [311, 96] on input "text" at bounding box center [331, 97] width 79 height 16
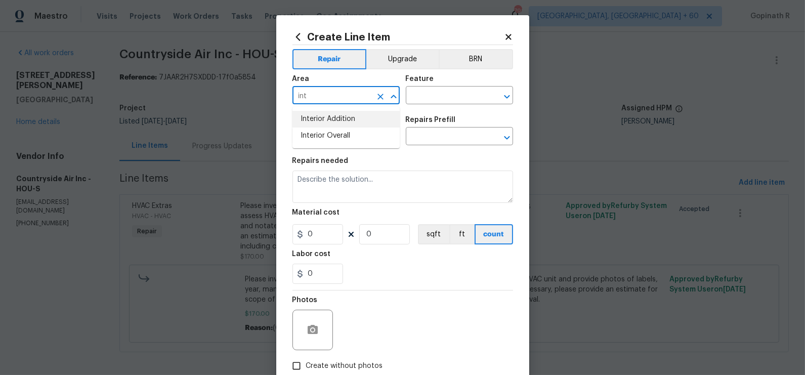
click at [353, 121] on li "Interior Addition" at bounding box center [345, 119] width 107 height 17
type input "Interior Addition"
click at [410, 94] on input "text" at bounding box center [445, 97] width 79 height 16
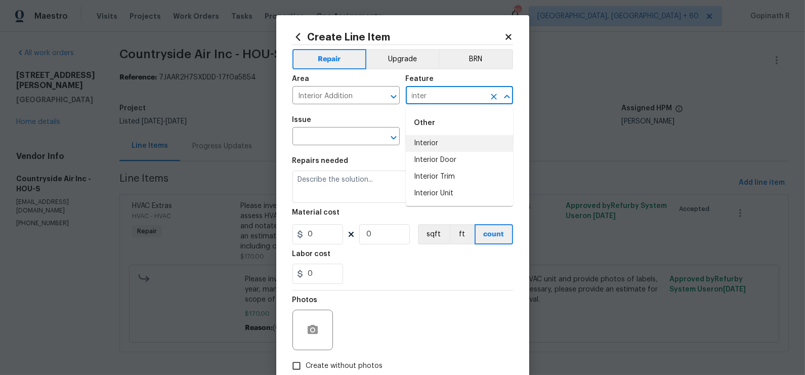
click at [432, 139] on li "Interior" at bounding box center [459, 143] width 107 height 17
type input "Interior"
click at [316, 139] on input "text" at bounding box center [331, 137] width 79 height 16
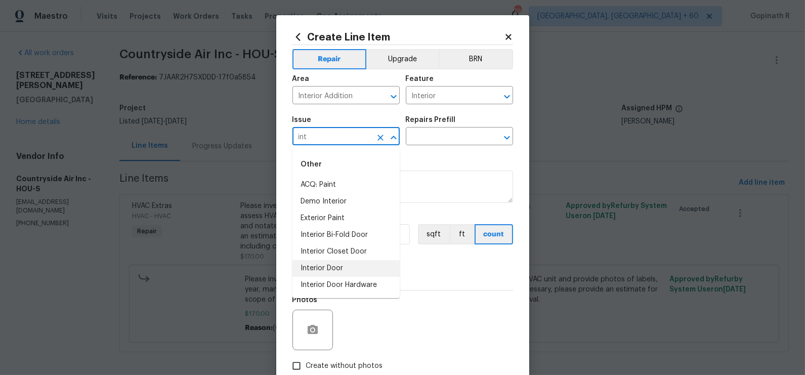
click at [327, 270] on li "Interior Door" at bounding box center [345, 268] width 107 height 17
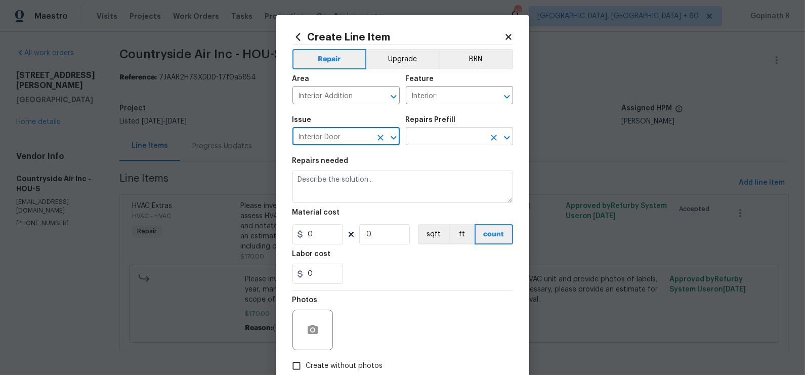
type input "Interior Door"
click at [412, 136] on input "text" at bounding box center [445, 137] width 79 height 16
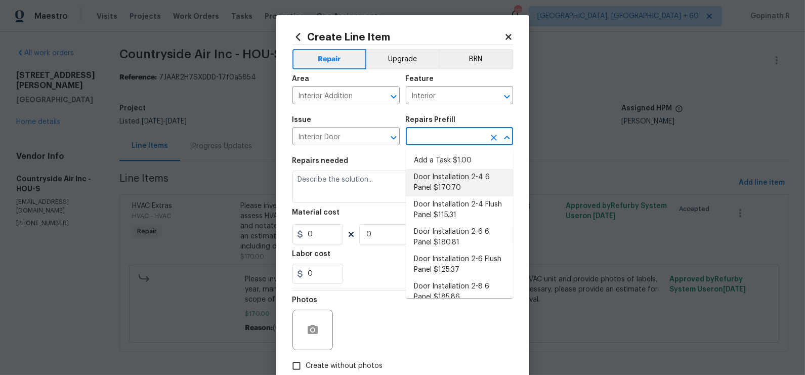
click at [446, 169] on li "Door Installation 2-4 6 Panel $170.70" at bounding box center [459, 182] width 107 height 27
type input "Interior Door"
type input "Door Installation 2-4 6 Panel $170.70"
type textarea "Remove the existing door (if present). Install a new pre-hung 2-4 6 panel inter…"
type input "170.7"
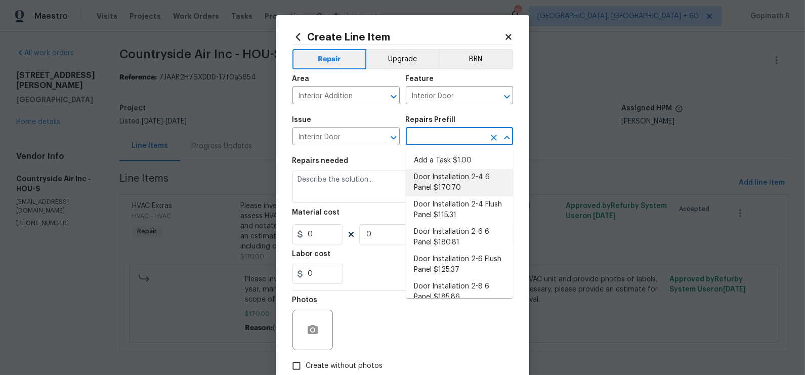
type input "1"
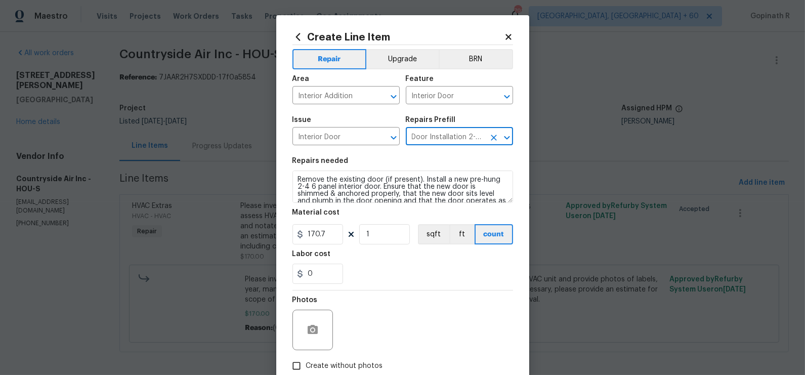
click at [494, 138] on icon "Clear" at bounding box center [494, 138] width 6 height 6
click at [423, 128] on div "Repairs Prefill" at bounding box center [459, 122] width 107 height 13
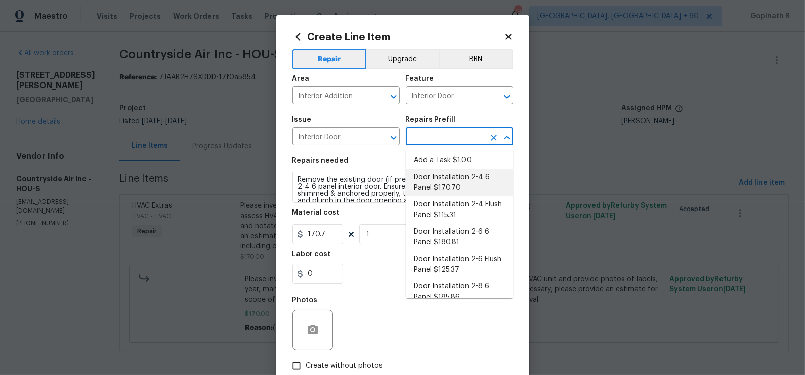
click at [427, 140] on input "text" at bounding box center [445, 137] width 79 height 16
click at [433, 160] on li "Add a Task $1.00" at bounding box center [459, 160] width 107 height 17
type input "Add a Task $1.00"
type textarea "HPM to detail"
type input "1"
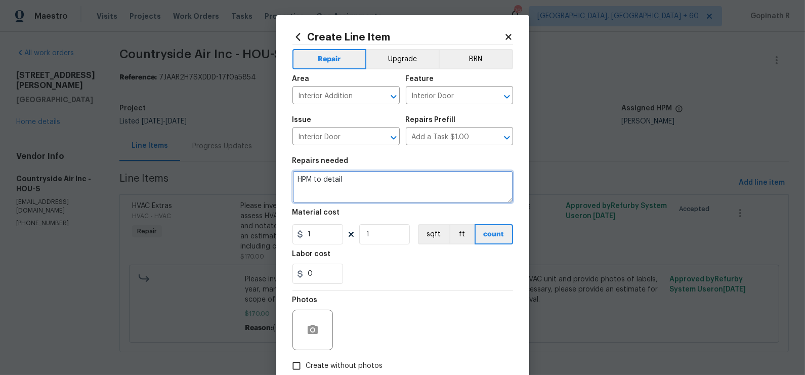
drag, startPoint x: 348, startPoint y: 182, endPoint x: 238, endPoint y: 182, distance: 110.3
click at [238, 182] on div "Create Line Item Repair Upgrade BRN Area Interior Addition ​ Feature Interior D…" at bounding box center [402, 187] width 805 height 375
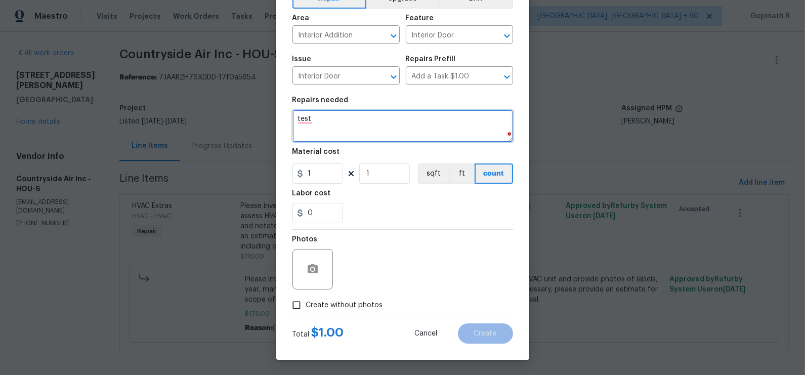
type textarea "test"
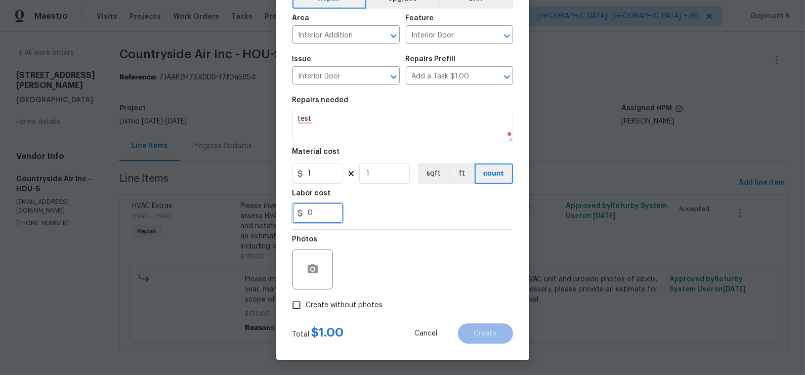
click at [328, 213] on input "0" at bounding box center [317, 213] width 51 height 20
click at [298, 305] on input "Create without photos" at bounding box center [296, 304] width 19 height 19
checkbox input "true"
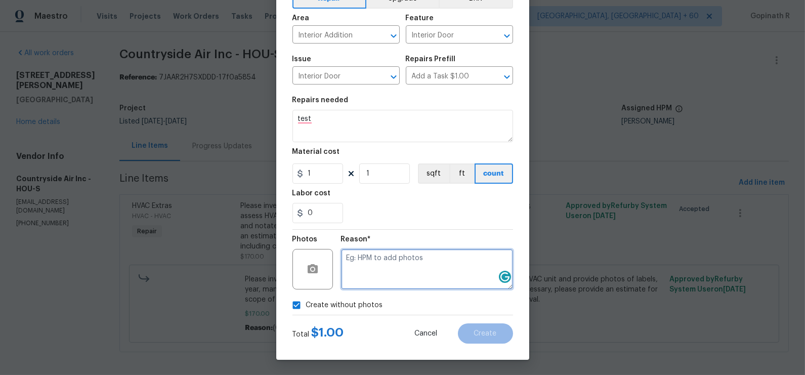
click at [399, 267] on textarea at bounding box center [427, 269] width 172 height 40
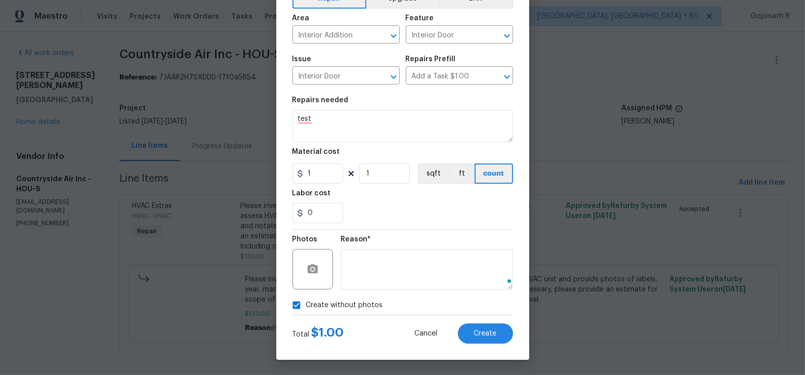
click at [493, 344] on div "Create Line Item Repair Upgrade BRN Area Interior Addition ​ Feature Interior D…" at bounding box center [402, 156] width 253 height 405
click at [484, 336] on span "Create" at bounding box center [485, 334] width 23 height 8
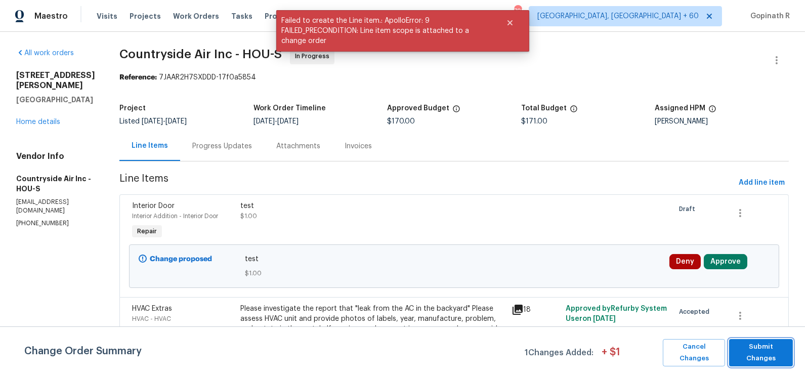
click at [754, 356] on span "Submit Changes" at bounding box center [761, 352] width 54 height 23
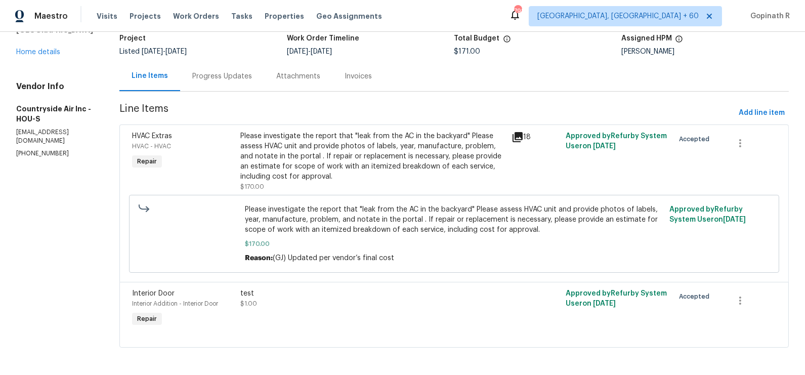
scroll to position [0, 0]
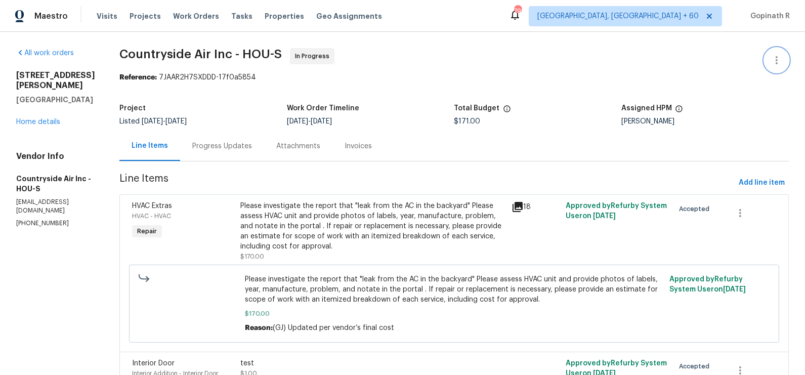
click at [774, 56] on icon "button" at bounding box center [776, 60] width 12 height 12
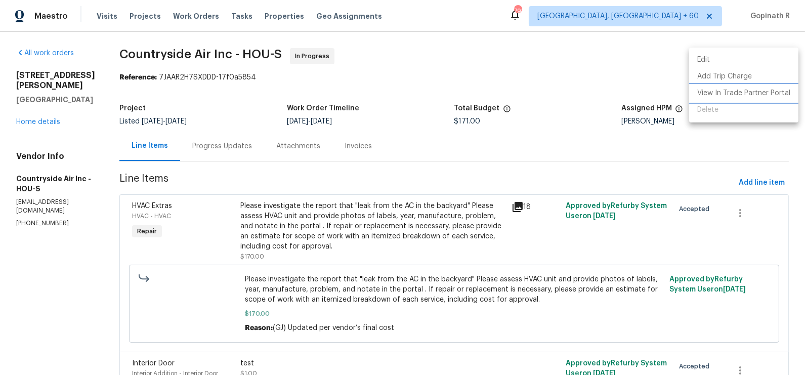
click at [716, 94] on li "View In Trade Partner Portal" at bounding box center [743, 93] width 109 height 17
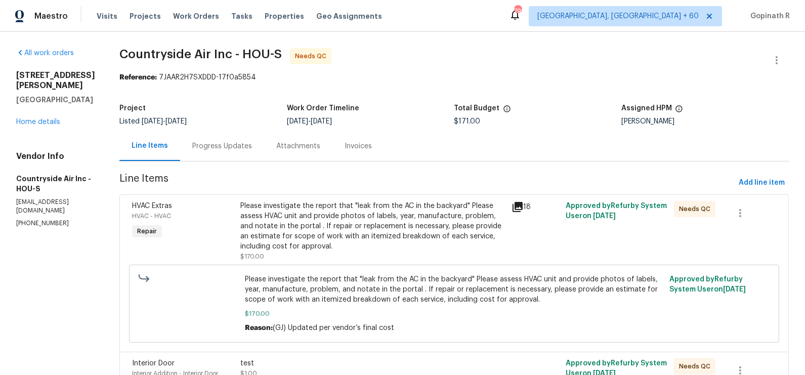
scroll to position [70, 0]
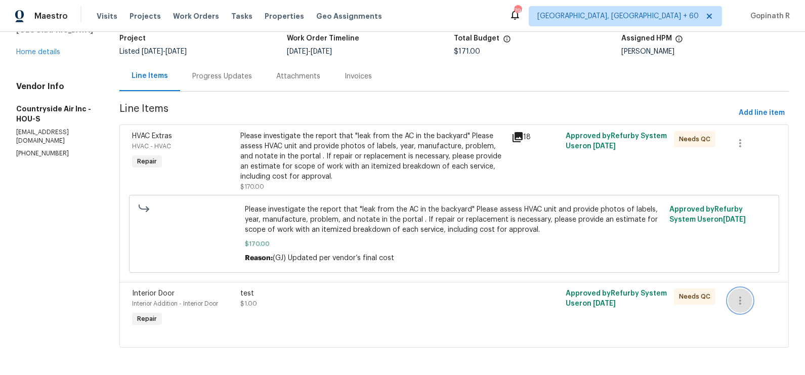
click at [738, 300] on icon "button" at bounding box center [740, 300] width 12 height 12
click at [747, 299] on li "Cancel" at bounding box center [747, 299] width 39 height 17
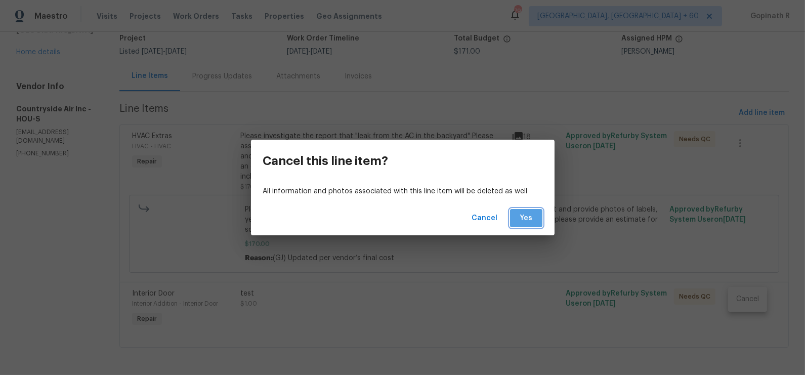
click at [530, 215] on span "Yes" at bounding box center [526, 218] width 16 height 13
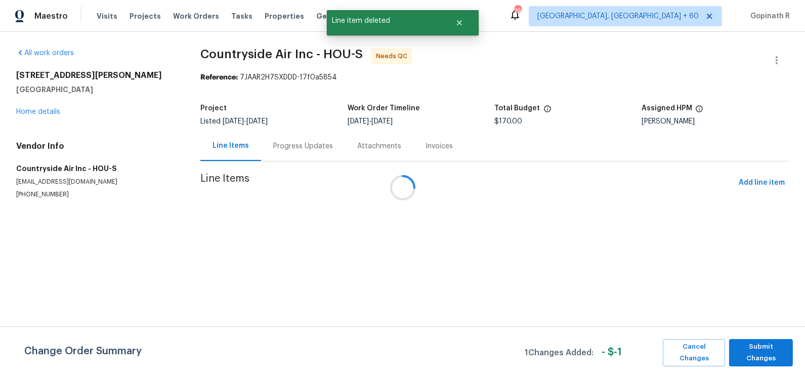
scroll to position [0, 0]
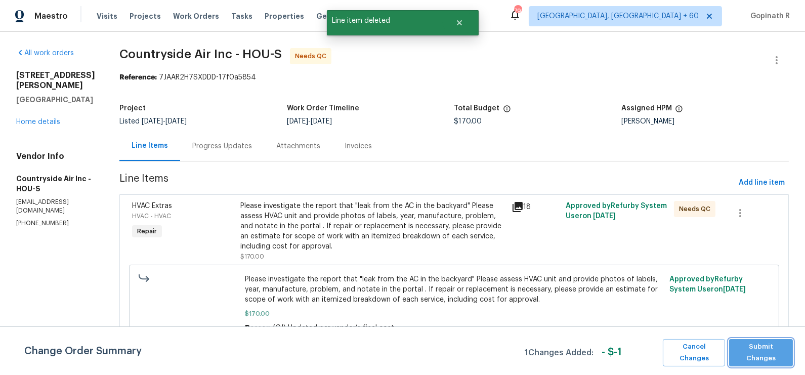
click at [765, 355] on span "Submit Changes" at bounding box center [761, 352] width 54 height 23
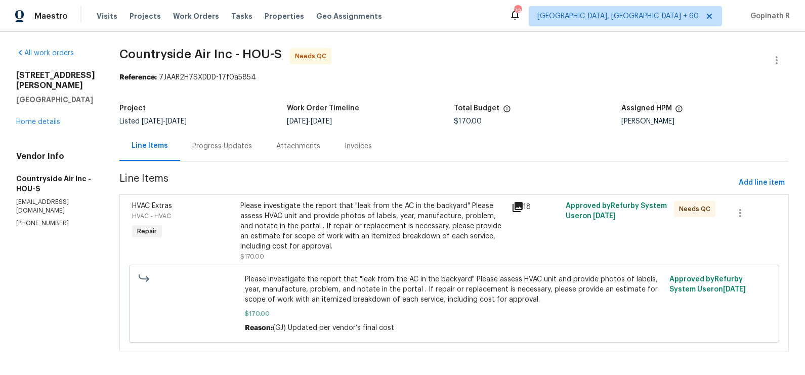
click at [315, 226] on div "Please investigate the report that "leak from the AC in the backyard" Please as…" at bounding box center [372, 226] width 265 height 51
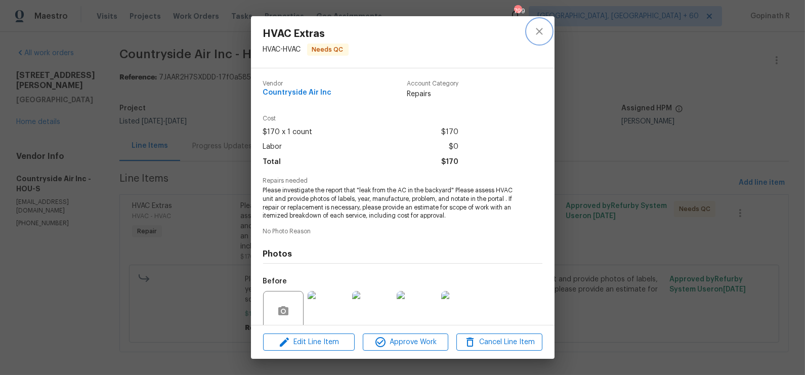
click at [539, 31] on icon "close" at bounding box center [539, 31] width 7 height 7
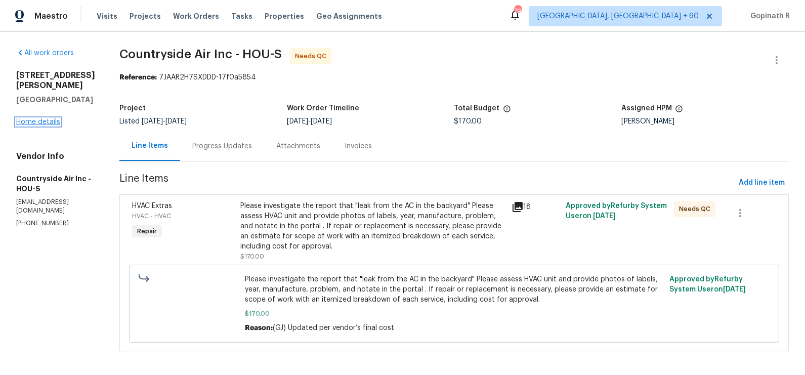
click at [35, 120] on link "Home details" at bounding box center [38, 121] width 44 height 7
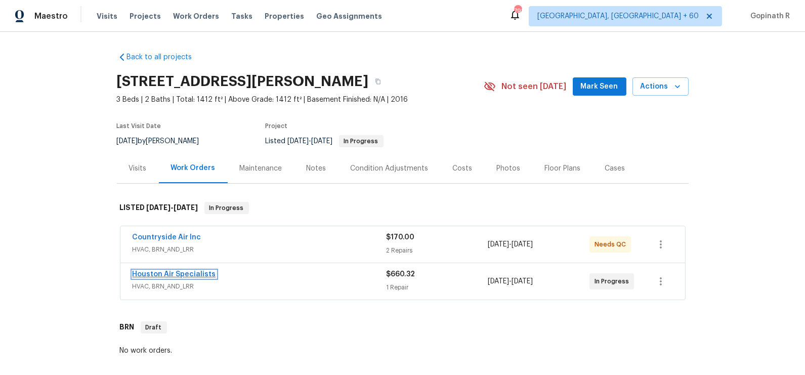
click at [186, 273] on link "Houston Air Specialists" at bounding box center [174, 274] width 83 height 7
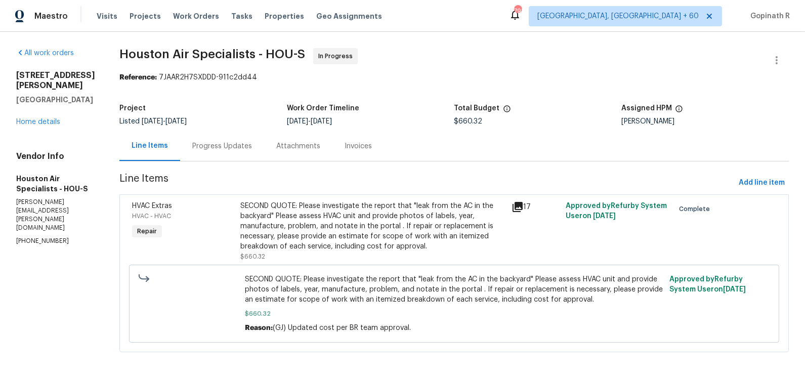
click at [231, 151] on div "Progress Updates" at bounding box center [222, 146] width 60 height 10
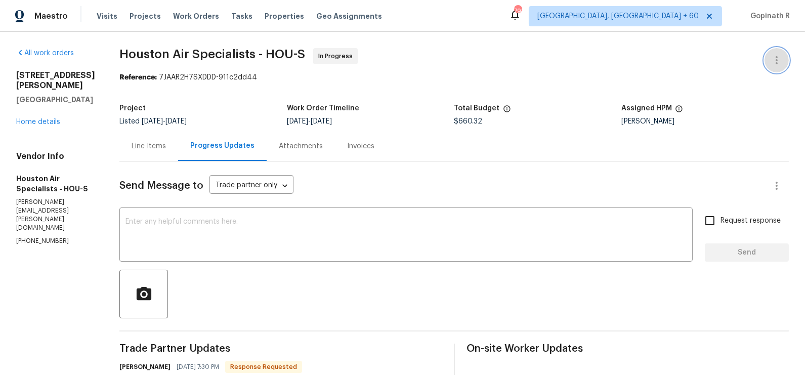
click at [775, 63] on icon "button" at bounding box center [776, 60] width 12 height 12
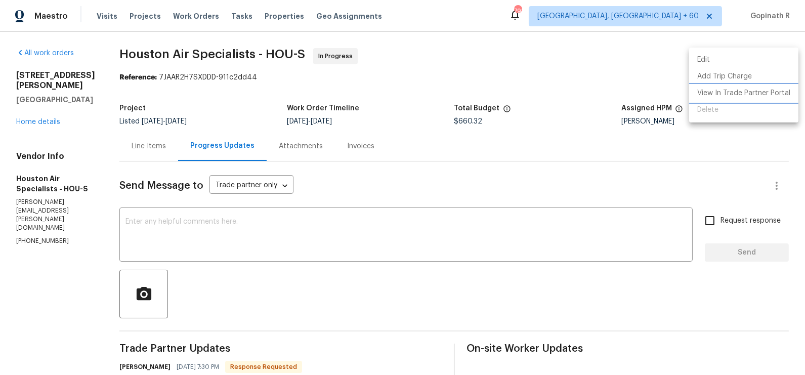
click at [732, 93] on li "View In Trade Partner Portal" at bounding box center [743, 93] width 109 height 17
click at [481, 258] on div at bounding box center [402, 187] width 805 height 375
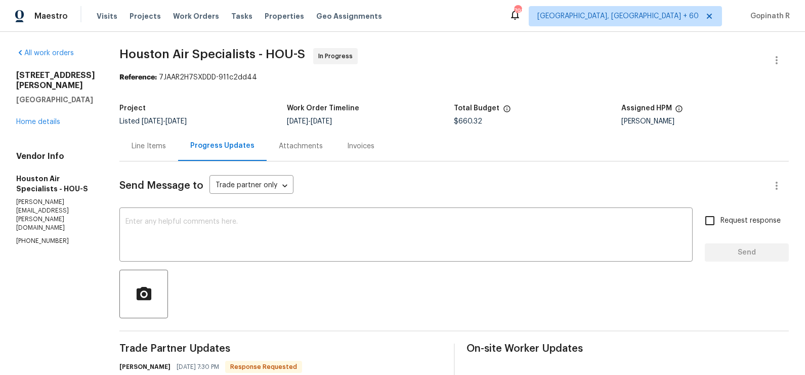
click at [154, 148] on div "Line Items" at bounding box center [149, 146] width 34 height 10
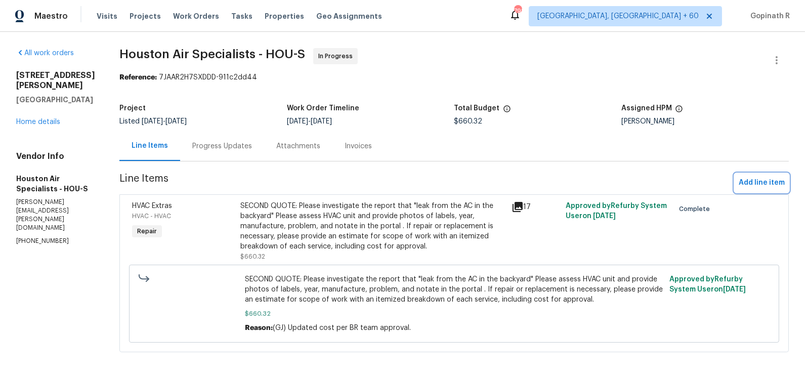
click at [752, 181] on span "Add line item" at bounding box center [762, 183] width 46 height 13
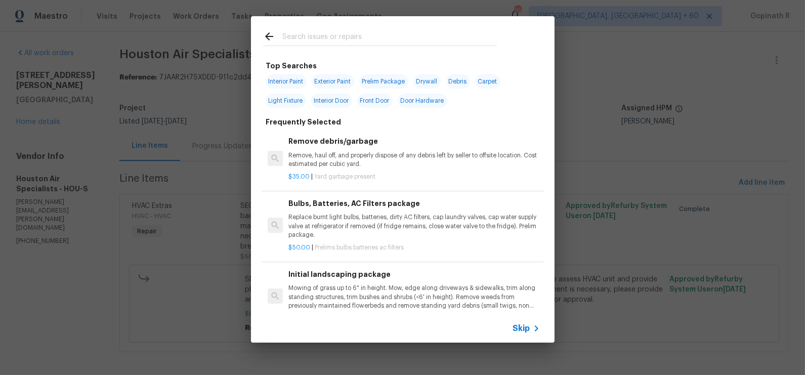
click at [522, 331] on span "Skip" at bounding box center [521, 328] width 17 height 10
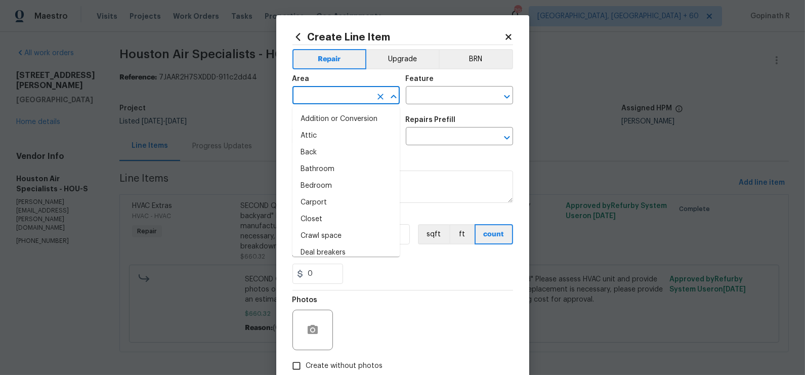
click at [314, 96] on input "text" at bounding box center [331, 97] width 79 height 16
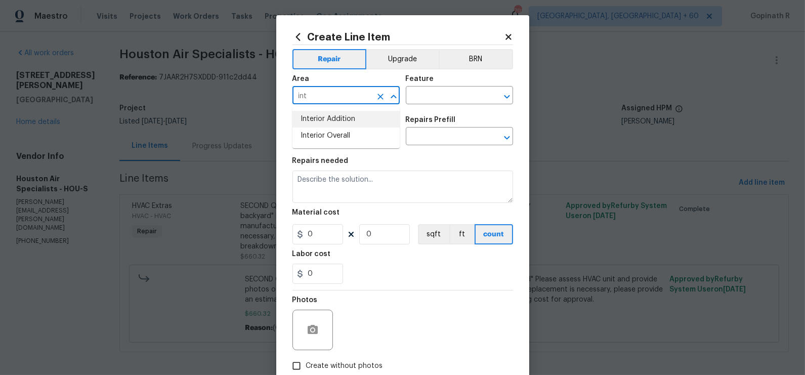
click at [341, 116] on li "Interior Addition" at bounding box center [345, 119] width 107 height 17
type input "Interior Addition"
click at [423, 94] on input "text" at bounding box center [445, 97] width 79 height 16
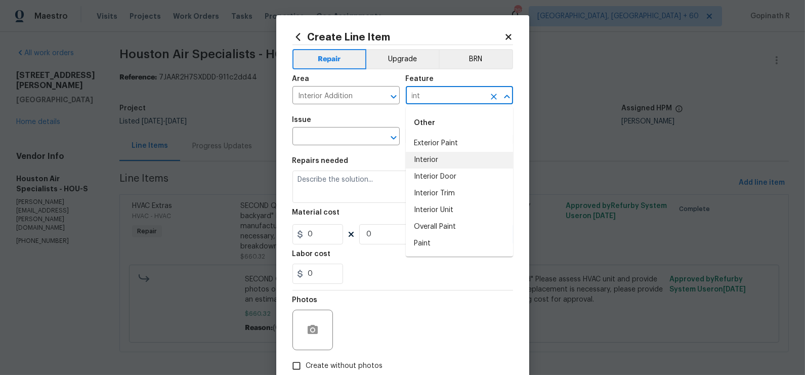
click at [438, 161] on li "Interior" at bounding box center [459, 160] width 107 height 17
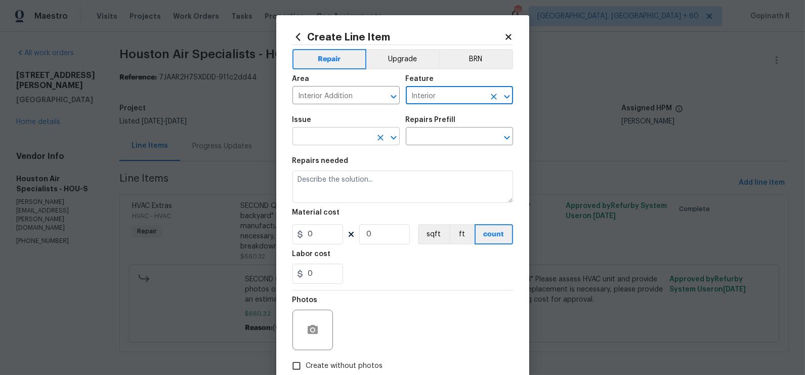
type input "Interior"
click at [320, 136] on input "text" at bounding box center [331, 137] width 79 height 16
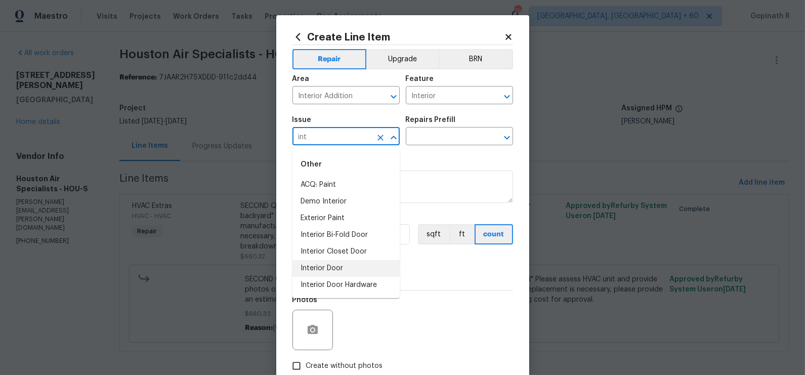
click at [322, 271] on li "Interior Door" at bounding box center [345, 268] width 107 height 17
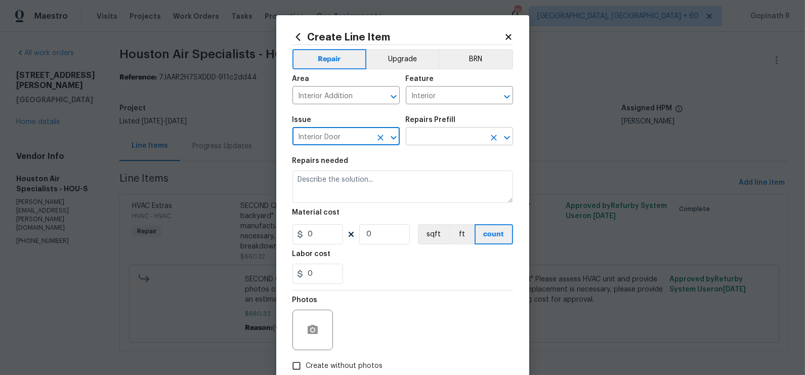
type input "Interior Door"
click at [439, 139] on input "text" at bounding box center [445, 137] width 79 height 16
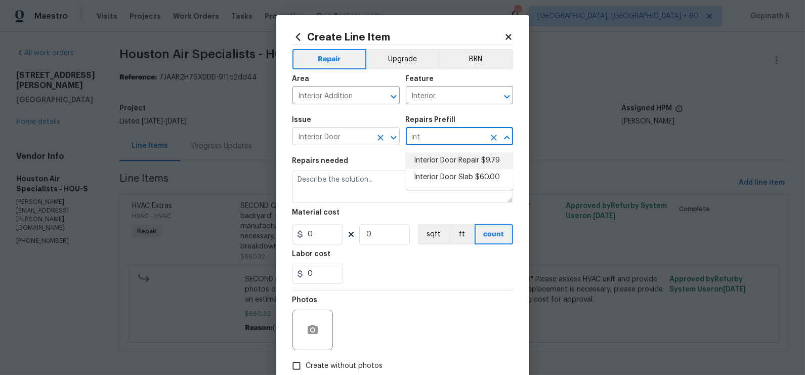
drag, startPoint x: 425, startPoint y: 137, endPoint x: 390, endPoint y: 137, distance: 34.4
click at [390, 137] on div "Issue Interior Door ​ Repairs Prefill int ​" at bounding box center [402, 130] width 221 height 41
type input "t"
type input "n"
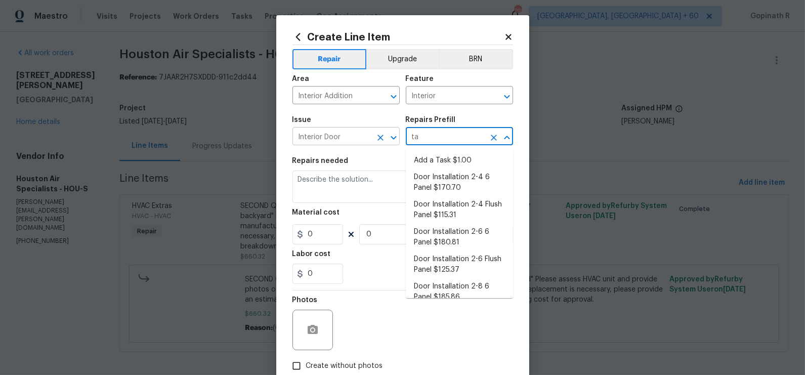
type input "t"
click at [450, 161] on li "Add a Task $1.00" at bounding box center [459, 160] width 107 height 17
type input "Interior Door"
type textarea "HPM to detail"
type input "1"
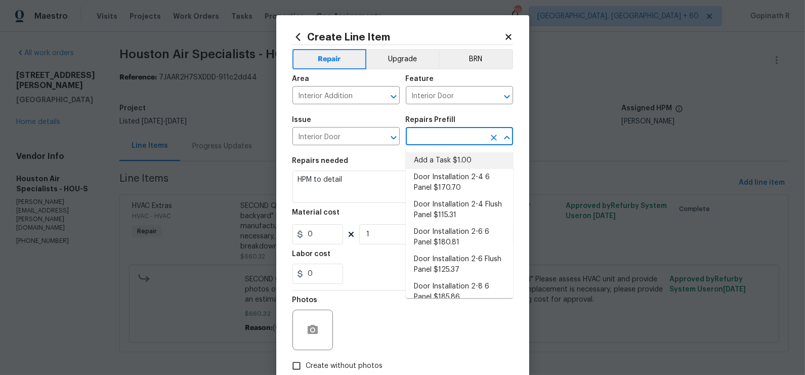
type input "Add a Task $1.00"
type input "1"
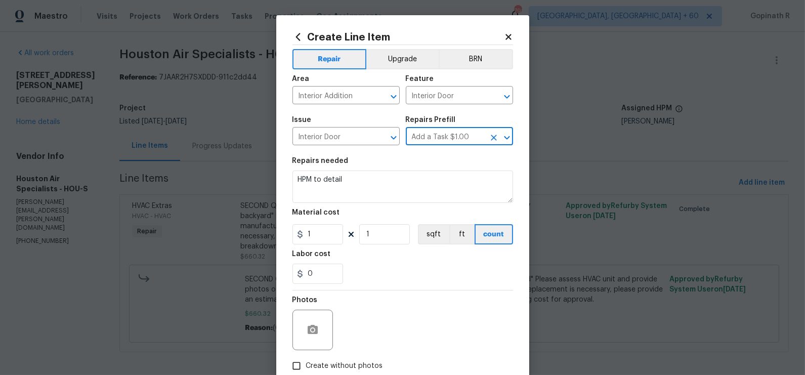
type input "Add a Task $1.00"
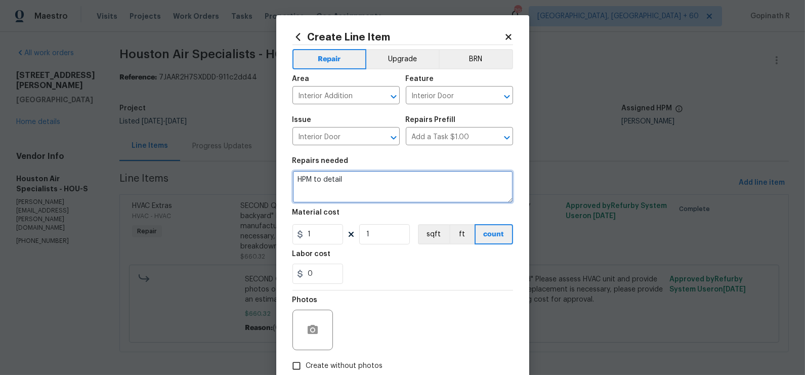
drag, startPoint x: 351, startPoint y: 184, endPoint x: 271, endPoint y: 182, distance: 79.9
click at [271, 182] on div "Create Line Item Repair Upgrade BRN Area Interior Addition ​ Feature Interior D…" at bounding box center [402, 187] width 805 height 375
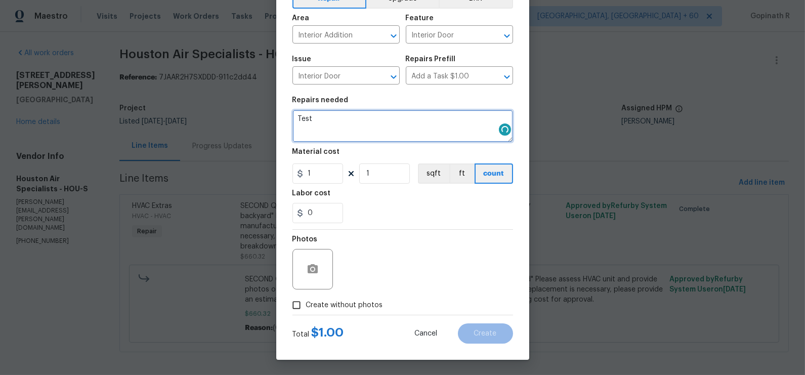
type textarea "Test"
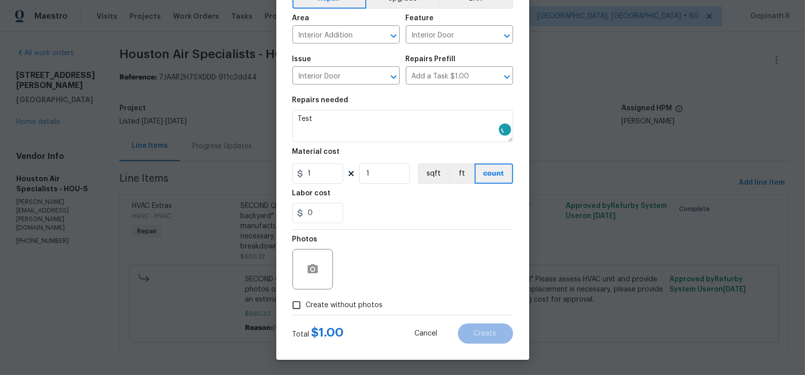
click at [299, 309] on input "Create without photos" at bounding box center [296, 304] width 19 height 19
checkbox input "true"
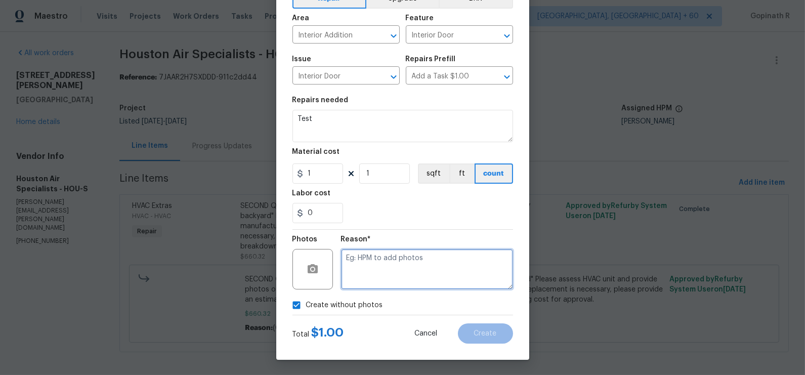
click at [403, 283] on textarea at bounding box center [427, 269] width 172 height 40
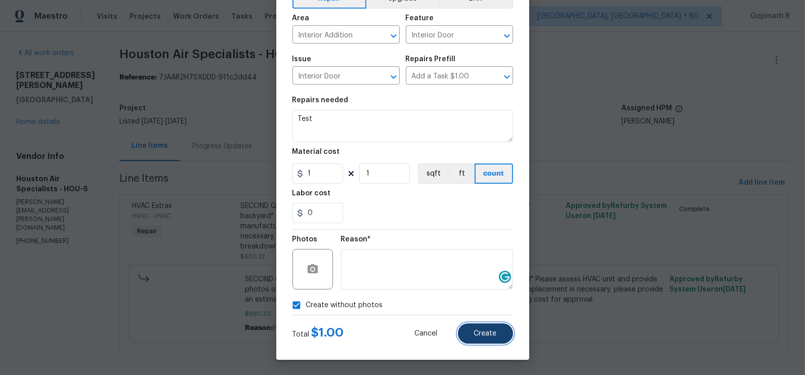
click at [497, 333] on button "Create" at bounding box center [485, 333] width 55 height 20
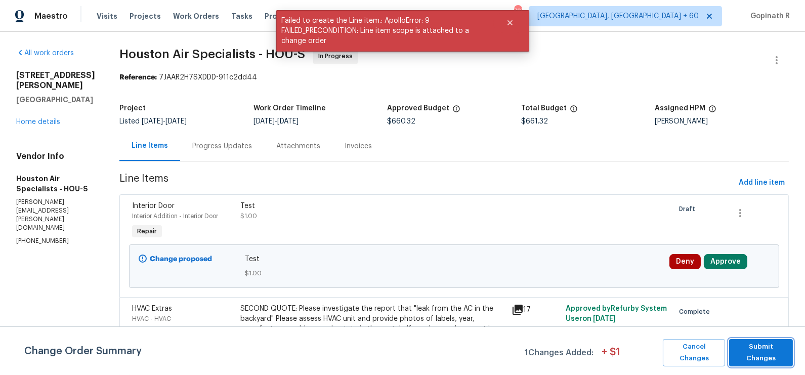
click at [756, 356] on span "Submit Changes" at bounding box center [761, 352] width 54 height 23
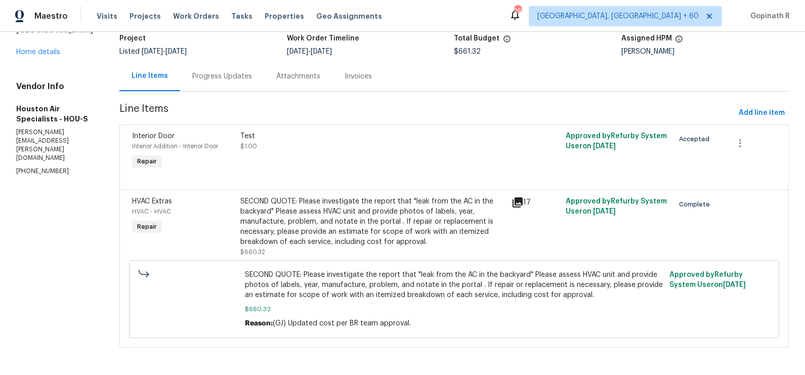
scroll to position [0, 0]
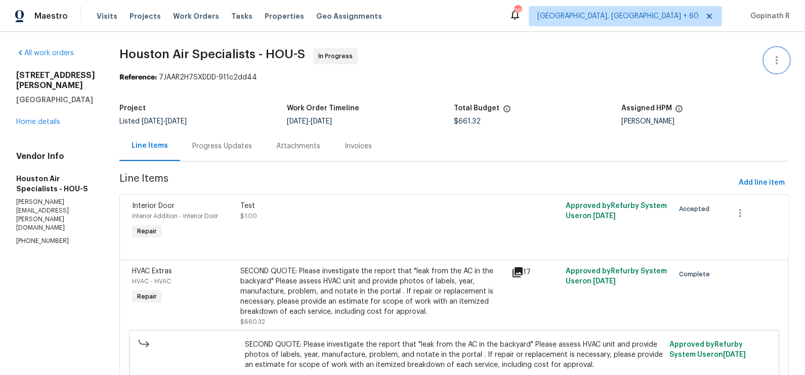
click at [781, 56] on icon "button" at bounding box center [776, 60] width 12 height 12
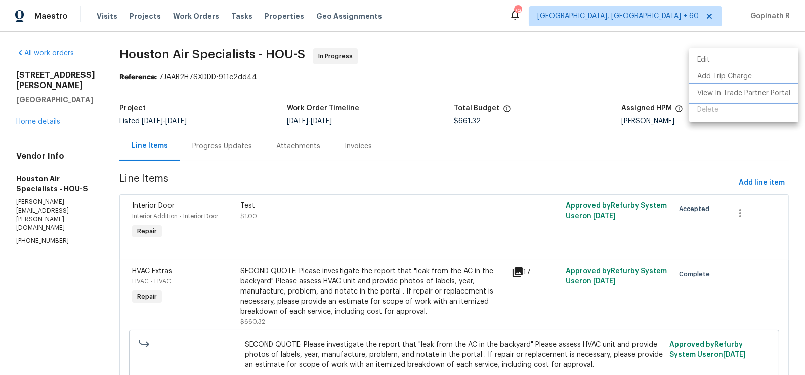
click at [711, 92] on li "View In Trade Partner Portal" at bounding box center [743, 93] width 109 height 17
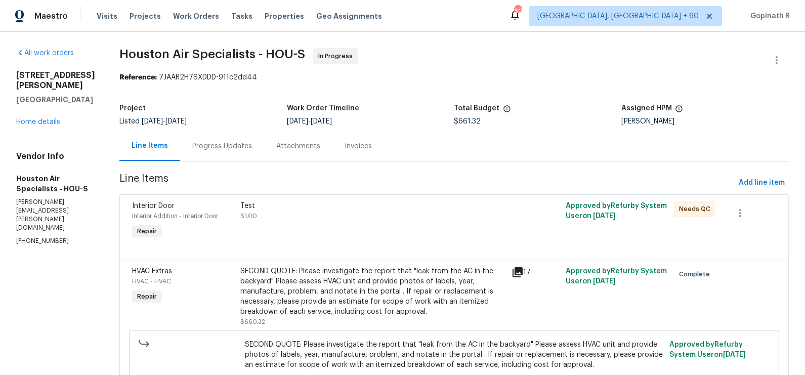
scroll to position [70, 0]
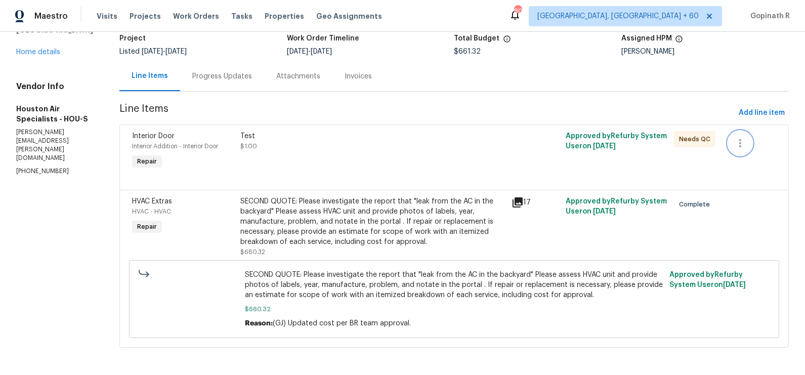
click at [740, 141] on icon "button" at bounding box center [740, 143] width 12 height 12
click at [745, 137] on li "Cancel" at bounding box center [748, 142] width 39 height 17
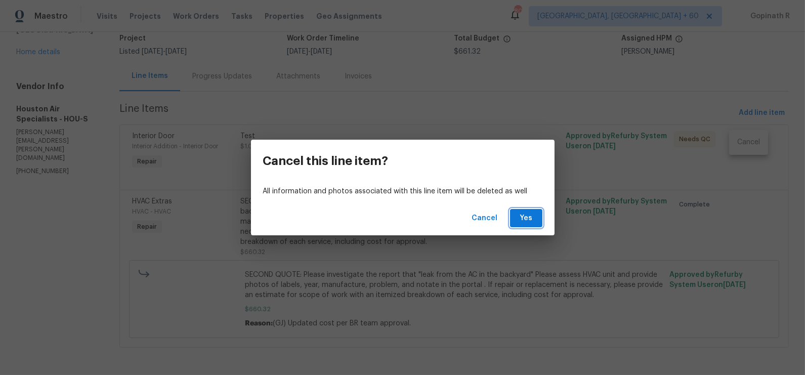
click at [535, 210] on button "Yes" at bounding box center [526, 218] width 32 height 19
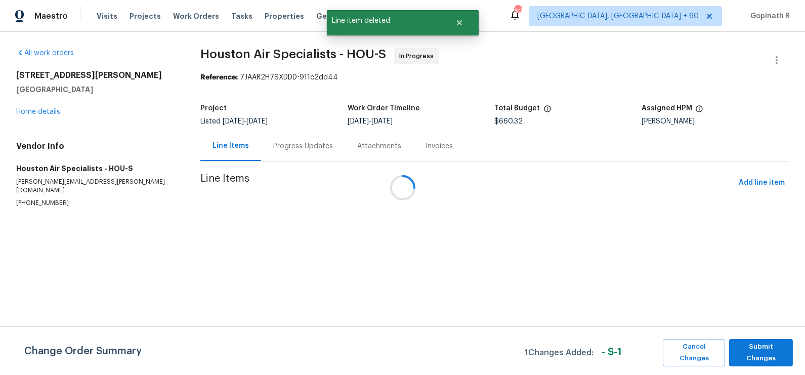
scroll to position [0, 0]
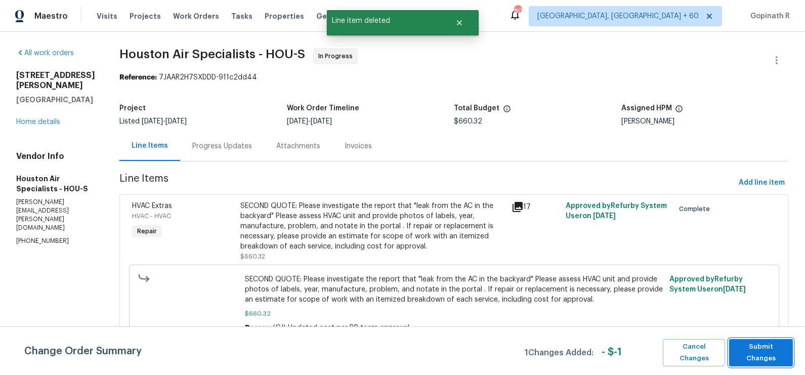
click at [752, 353] on span "Submit Changes" at bounding box center [761, 352] width 54 height 23
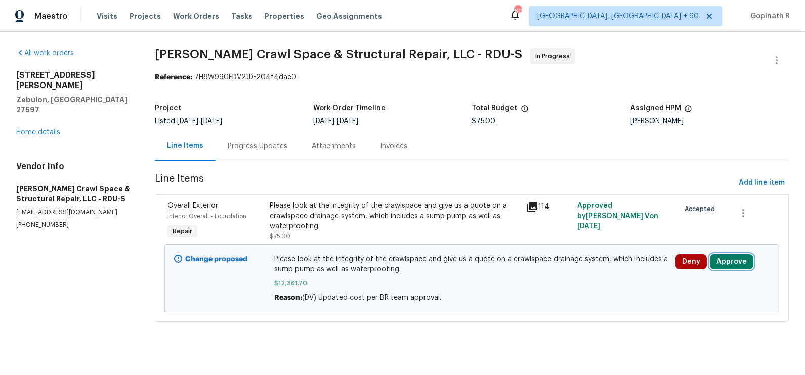
click at [731, 260] on button "Approve" at bounding box center [732, 261] width 44 height 15
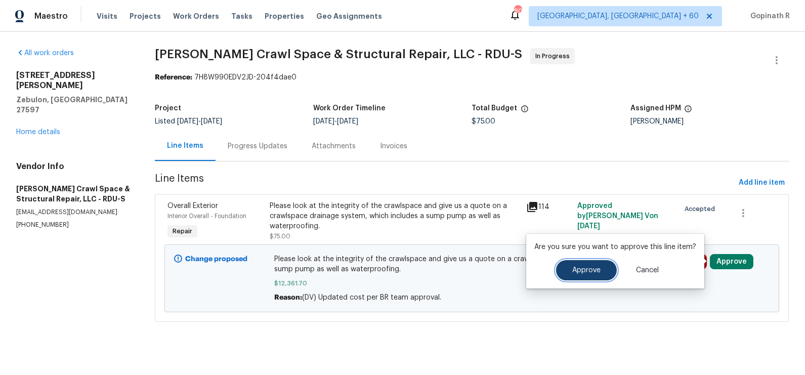
click at [589, 274] on button "Approve" at bounding box center [586, 270] width 61 height 20
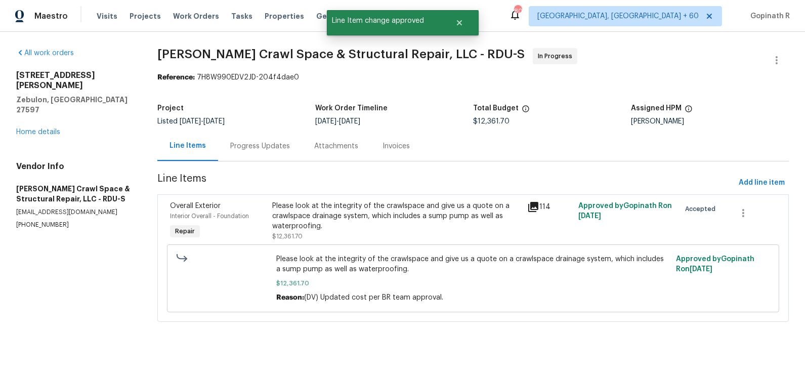
click at [222, 78] on div "Reference: 7H8W990EDV2JD-204f4dae0" at bounding box center [472, 77] width 631 height 10
copy div "7H8W990EDV2JD"
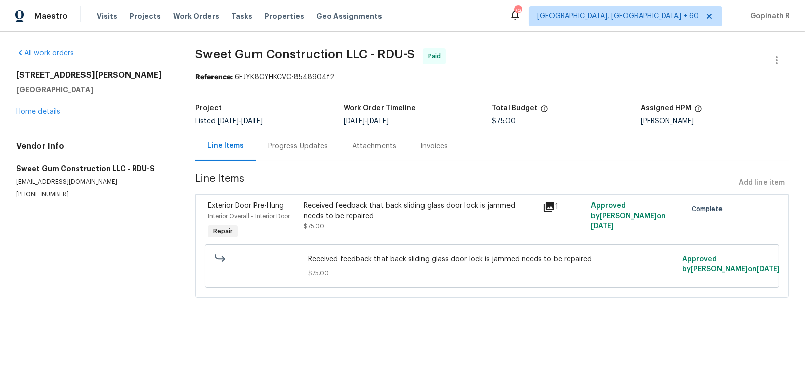
click at [248, 77] on div "Reference: 6EJYK8CYHKCVC-8548904f2" at bounding box center [491, 77] width 593 height 10
copy div "6EJYK8CYHKCVC"
